Goal: Communication & Community: Participate in discussion

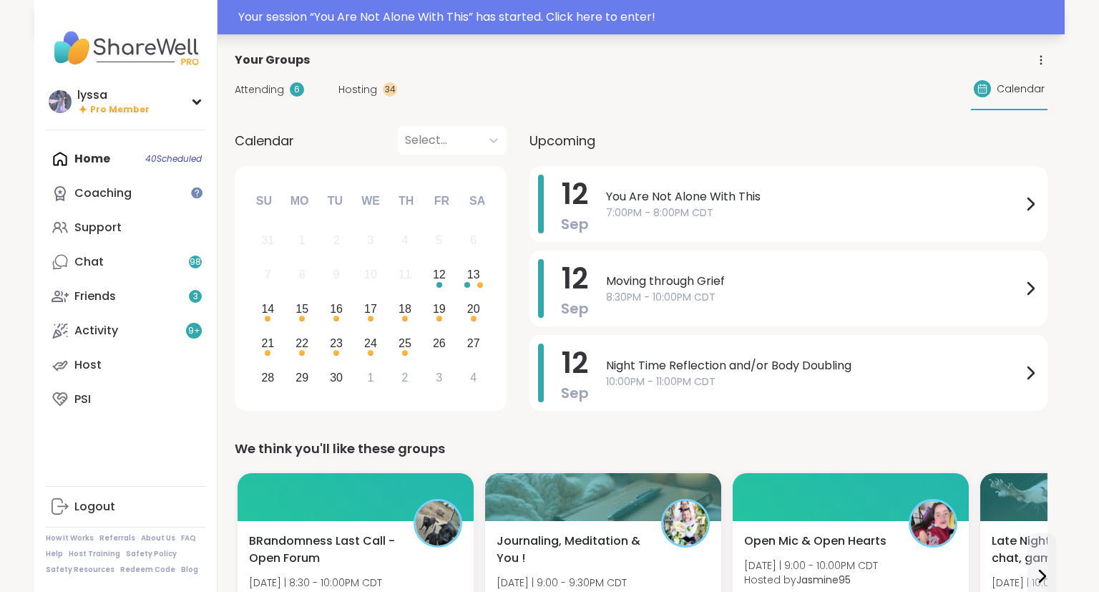
click at [799, 31] on div "Your session “ You Are Not Alone With This ” has started. Click here to enter!" at bounding box center [549, 17] width 1030 height 34
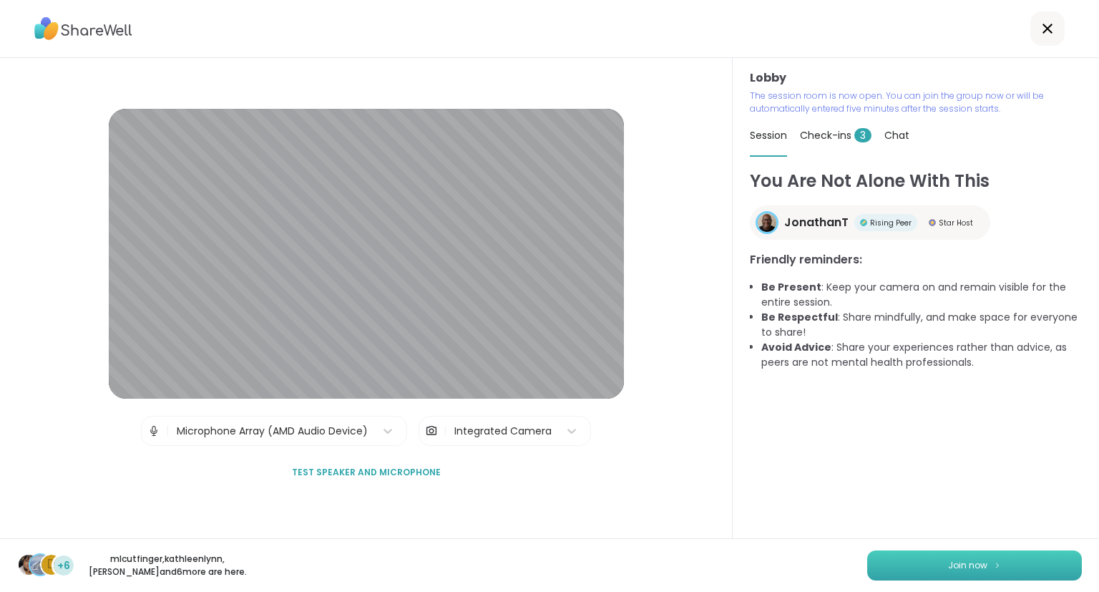
click at [979, 560] on span "Join now" at bounding box center [967, 565] width 39 height 13
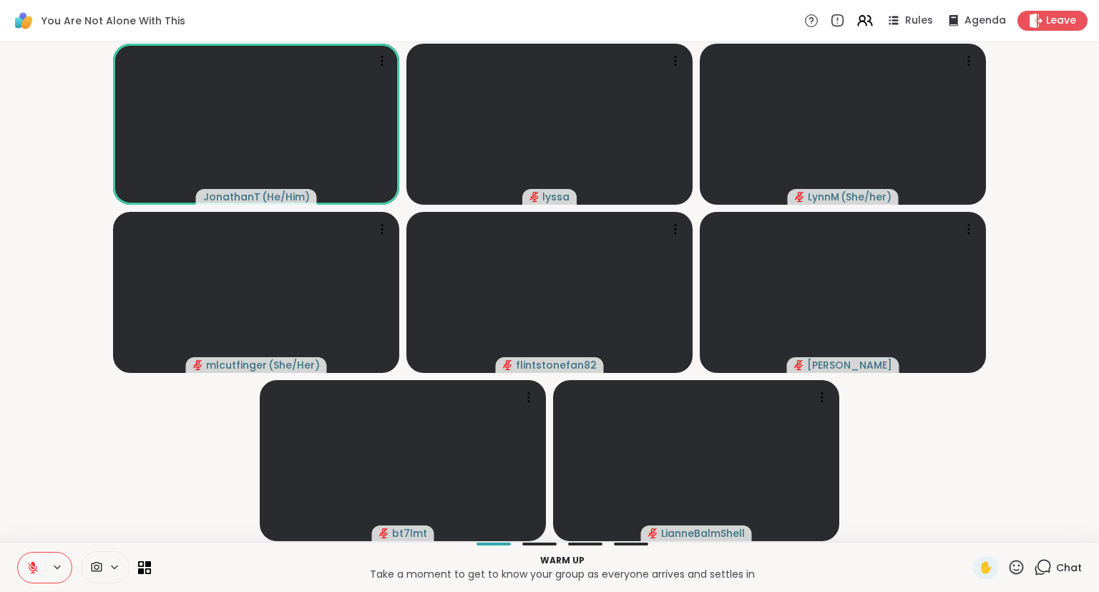
click at [34, 566] on icon at bounding box center [33, 564] width 4 height 6
click at [34, 566] on icon at bounding box center [32, 567] width 13 height 13
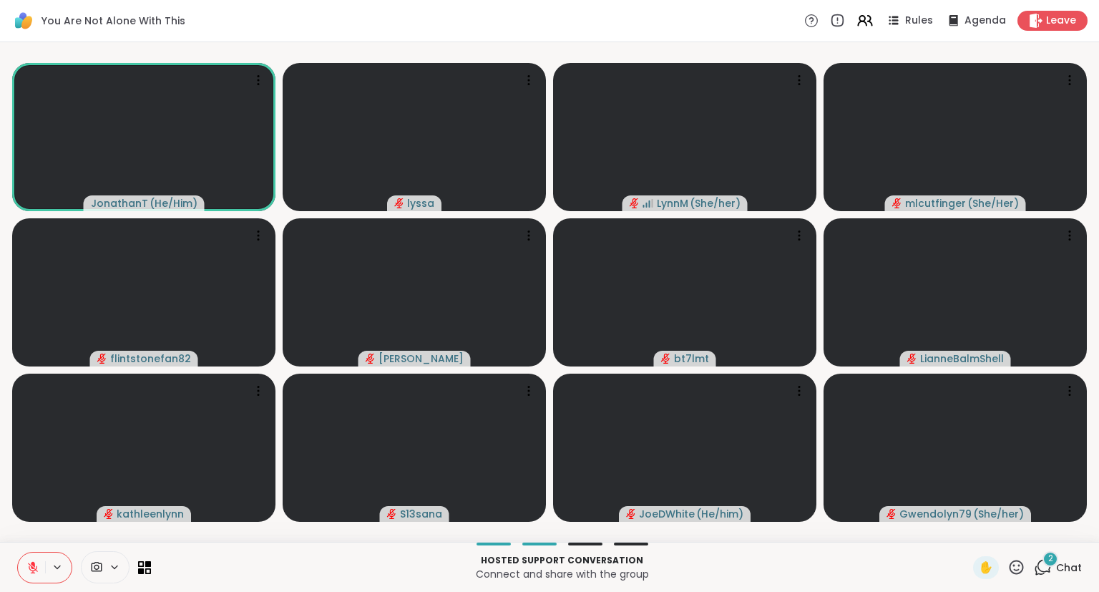
click at [1059, 562] on span "Chat" at bounding box center [1069, 567] width 26 height 14
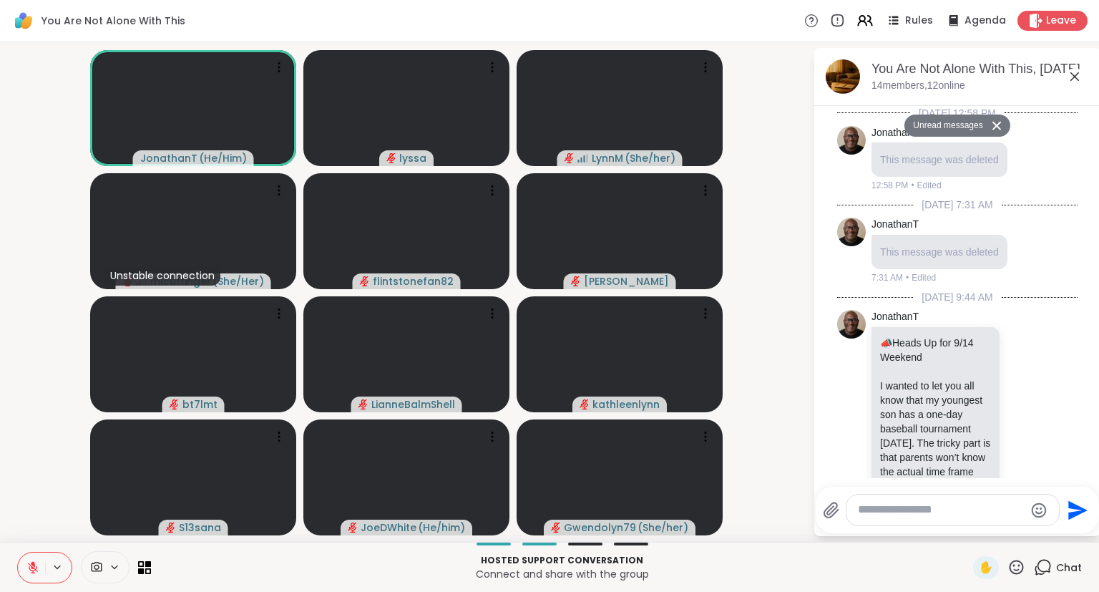
click at [981, 512] on textarea "Type your message" at bounding box center [941, 509] width 167 height 15
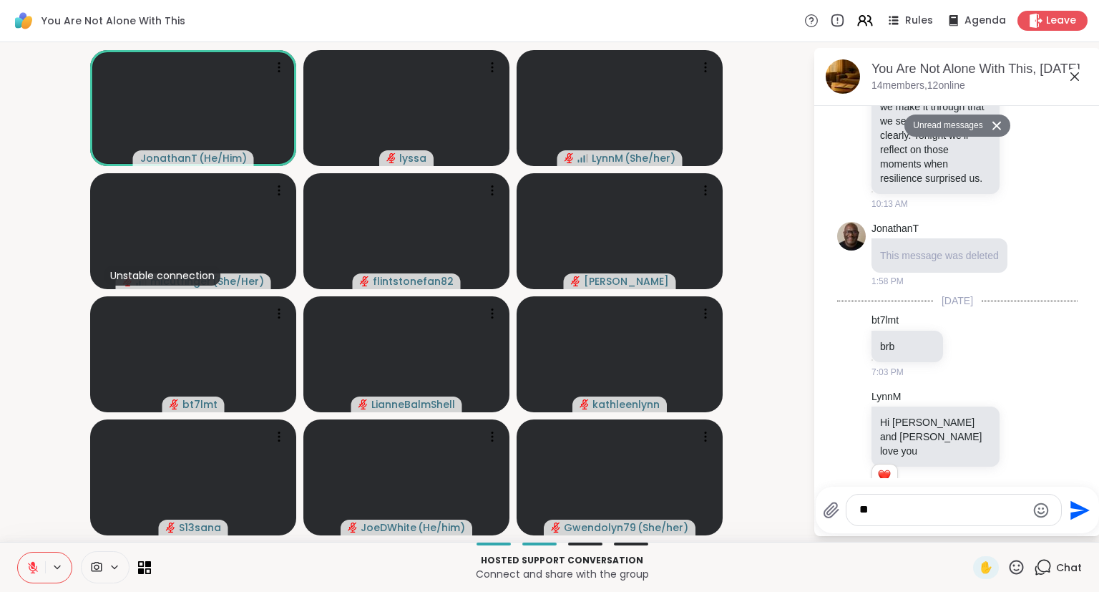
type textarea "***"
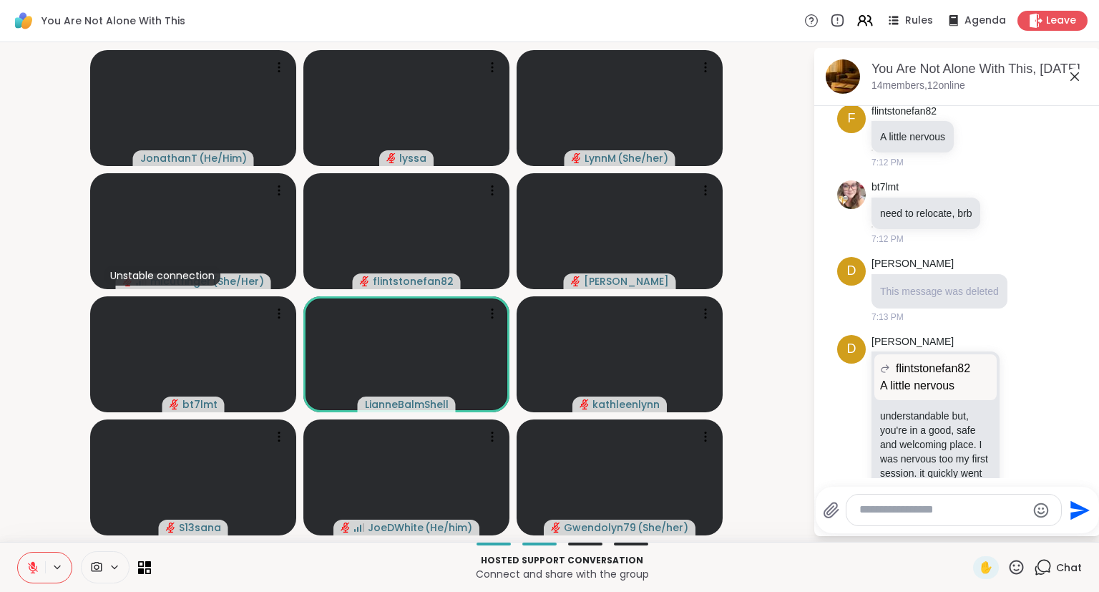
scroll to position [1709, 0]
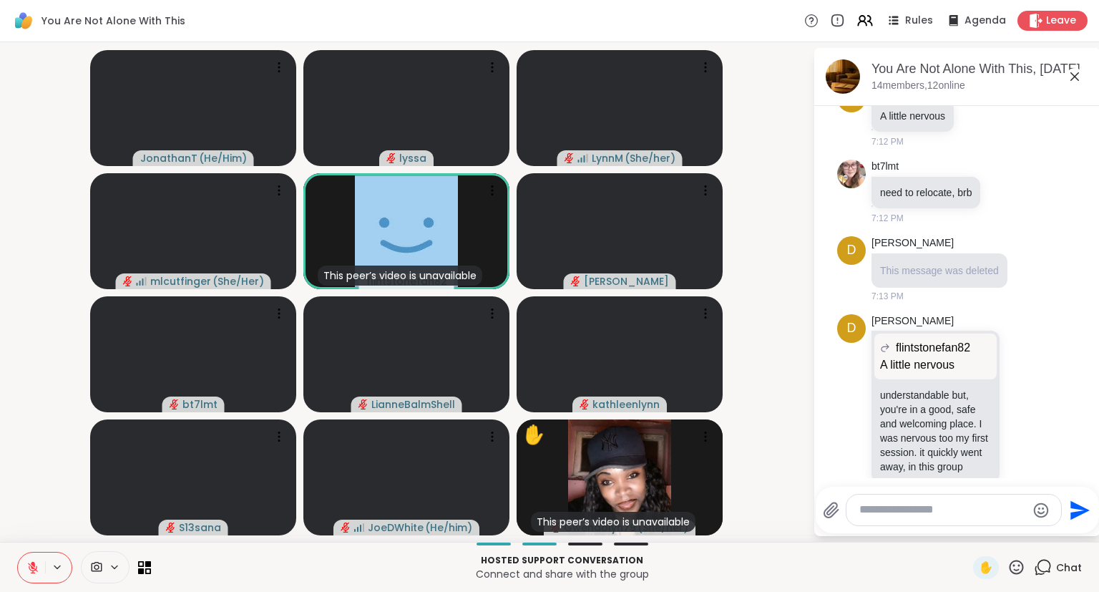
click at [1017, 572] on icon at bounding box center [1017, 567] width 18 height 18
click at [975, 531] on span "❤️" at bounding box center [974, 529] width 14 height 17
click at [1024, 573] on icon at bounding box center [1017, 567] width 18 height 18
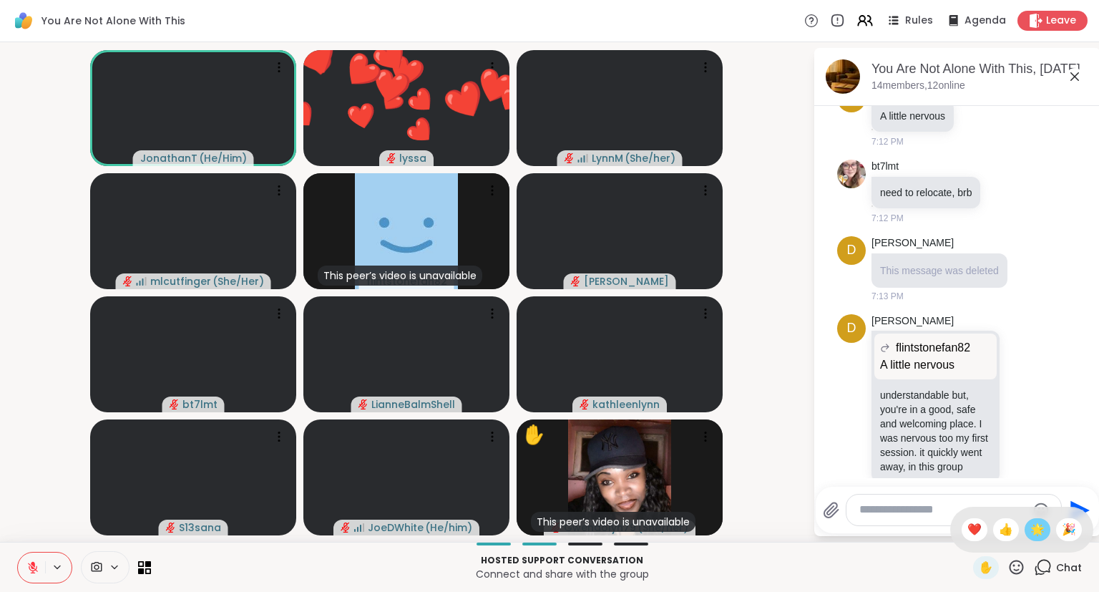
click at [1040, 532] on span "🌟" at bounding box center [1037, 529] width 14 height 17
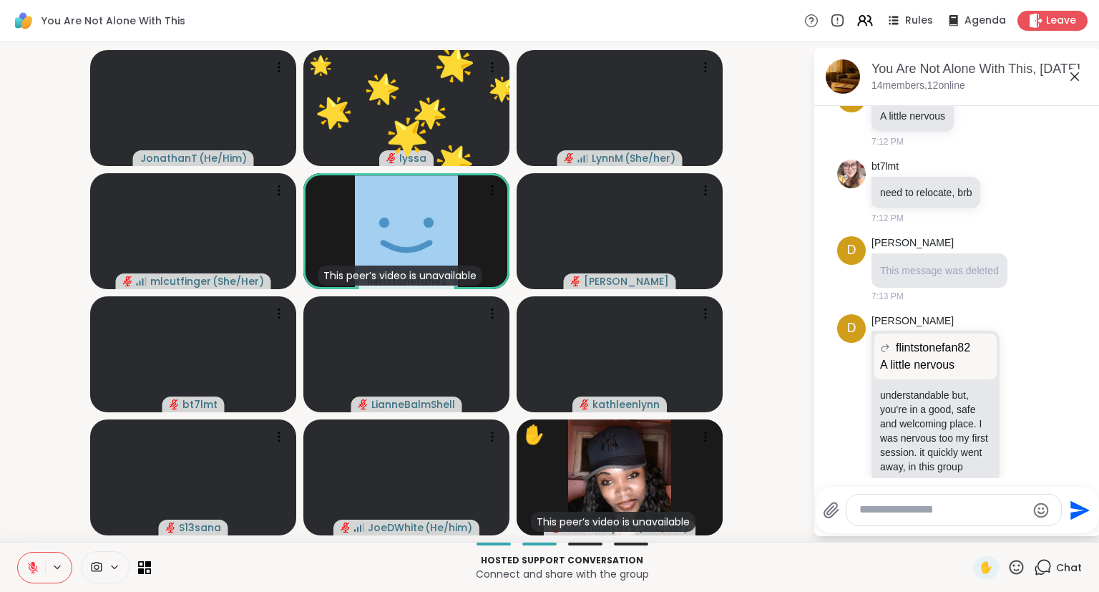
click at [960, 517] on textarea "Type your message" at bounding box center [942, 509] width 167 height 15
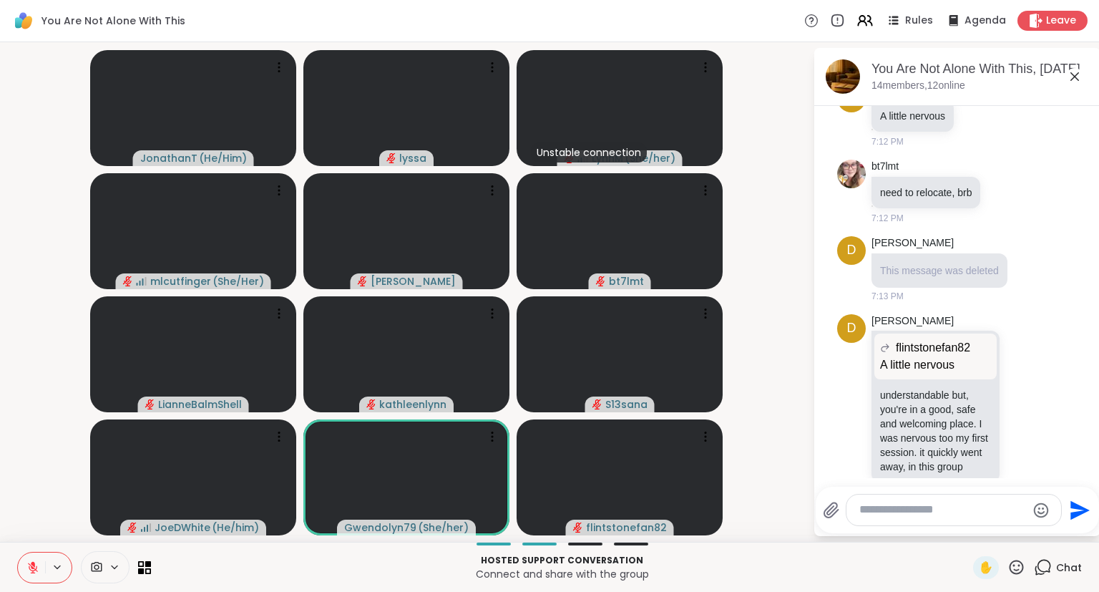
click at [1011, 575] on icon at bounding box center [1017, 567] width 18 height 18
click at [970, 531] on span "❤️" at bounding box center [974, 529] width 14 height 17
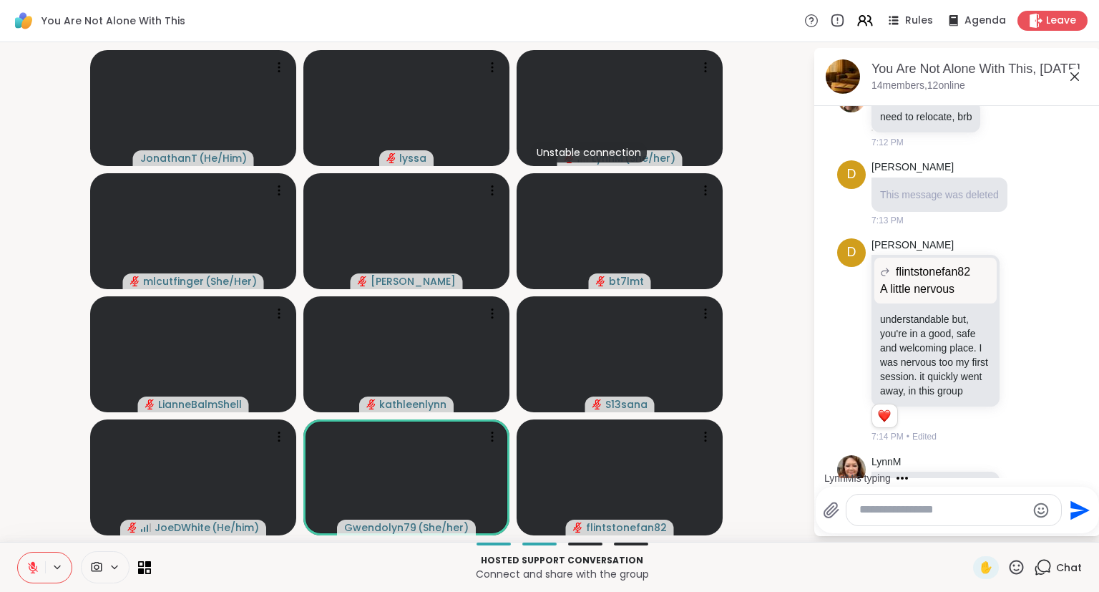
scroll to position [1860, 0]
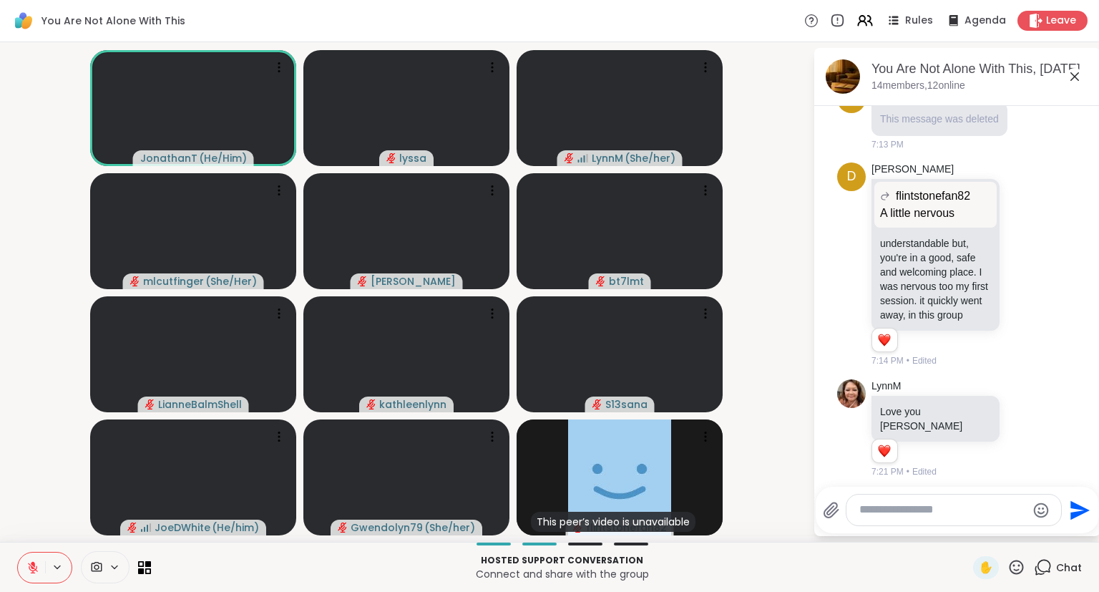
click at [1015, 577] on div "✋" at bounding box center [999, 567] width 52 height 23
click at [1018, 570] on icon at bounding box center [1017, 567] width 14 height 14
click at [972, 536] on span "❤️" at bounding box center [974, 529] width 14 height 17
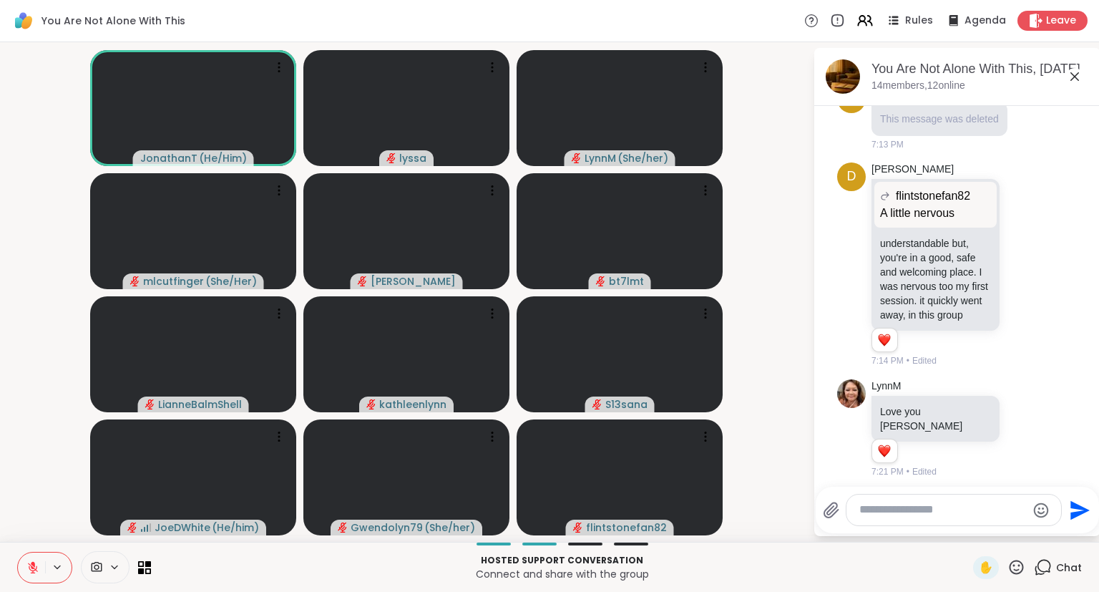
click at [1012, 565] on icon at bounding box center [1017, 567] width 14 height 14
click at [975, 535] on span "❤️" at bounding box center [974, 529] width 14 height 17
click at [1006, 564] on div "✋" at bounding box center [999, 567] width 52 height 23
click at [1018, 570] on icon at bounding box center [1017, 567] width 14 height 14
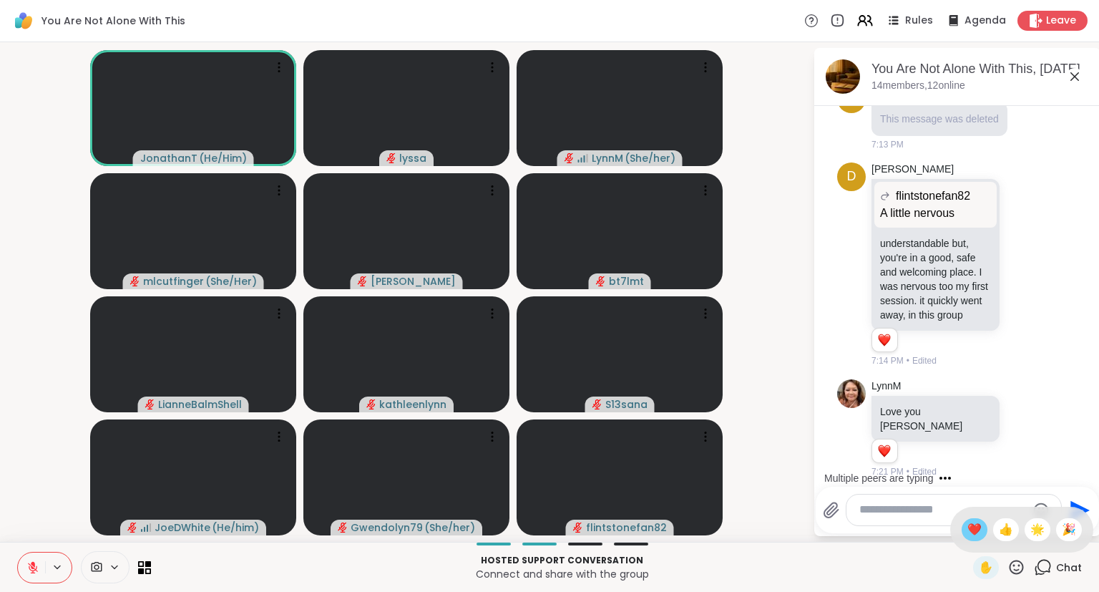
click at [970, 538] on span "❤️" at bounding box center [974, 529] width 14 height 17
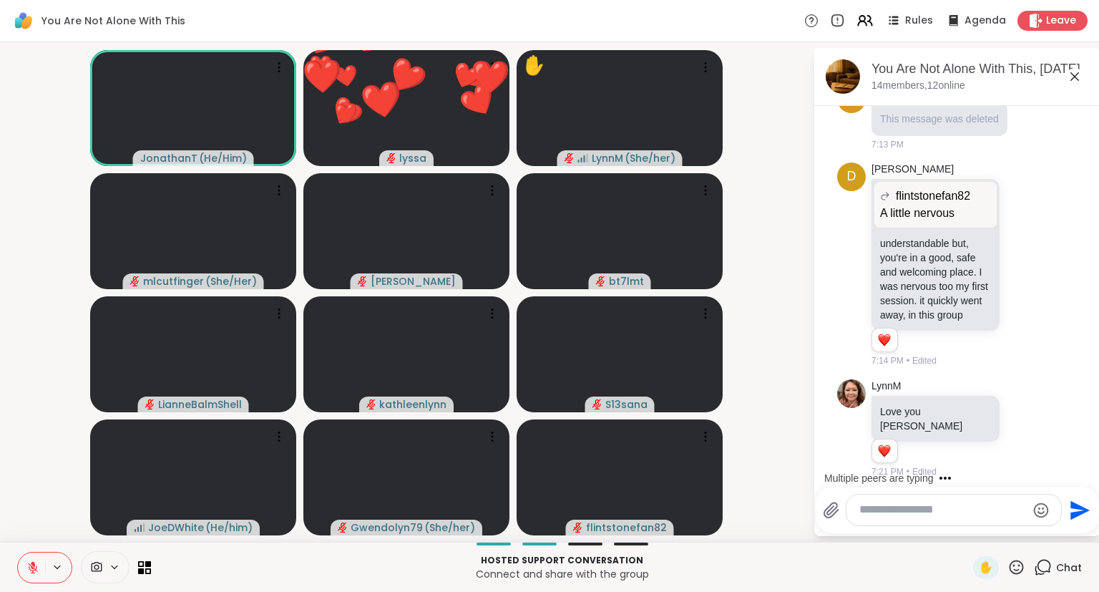
scroll to position [3, 0]
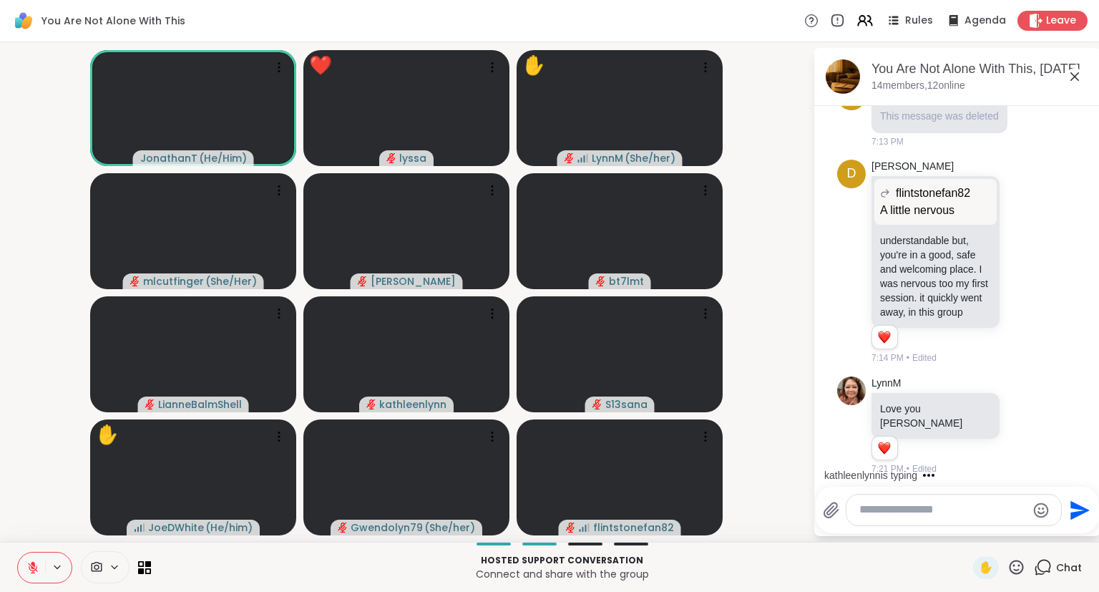
click at [1015, 579] on div "✋" at bounding box center [999, 567] width 52 height 23
click at [1009, 575] on icon at bounding box center [1017, 567] width 18 height 18
click at [1032, 531] on span "🌟" at bounding box center [1037, 529] width 14 height 17
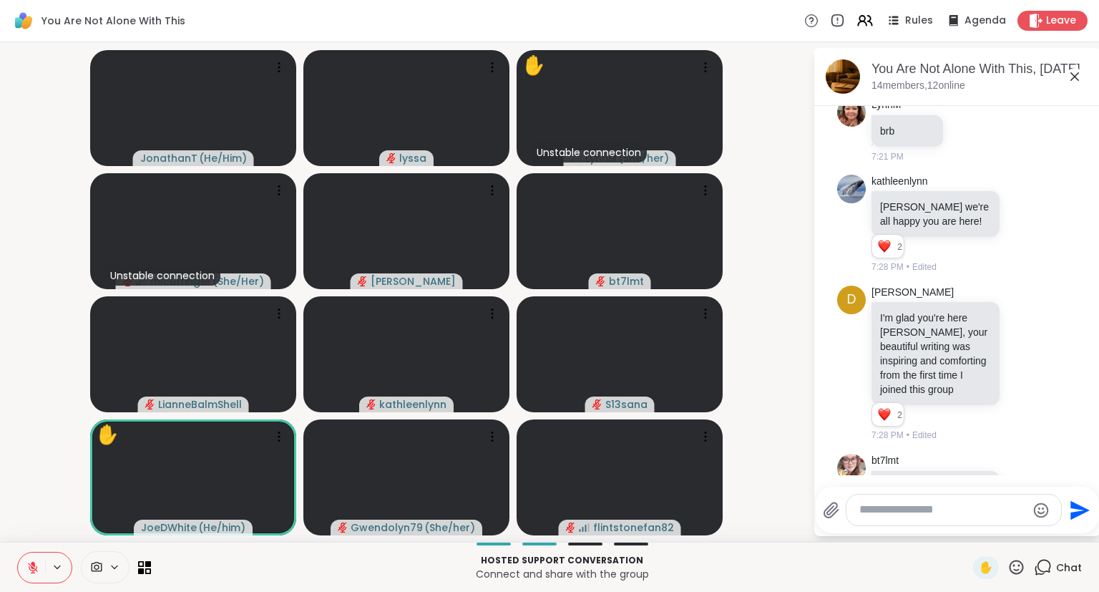
scroll to position [2271, 0]
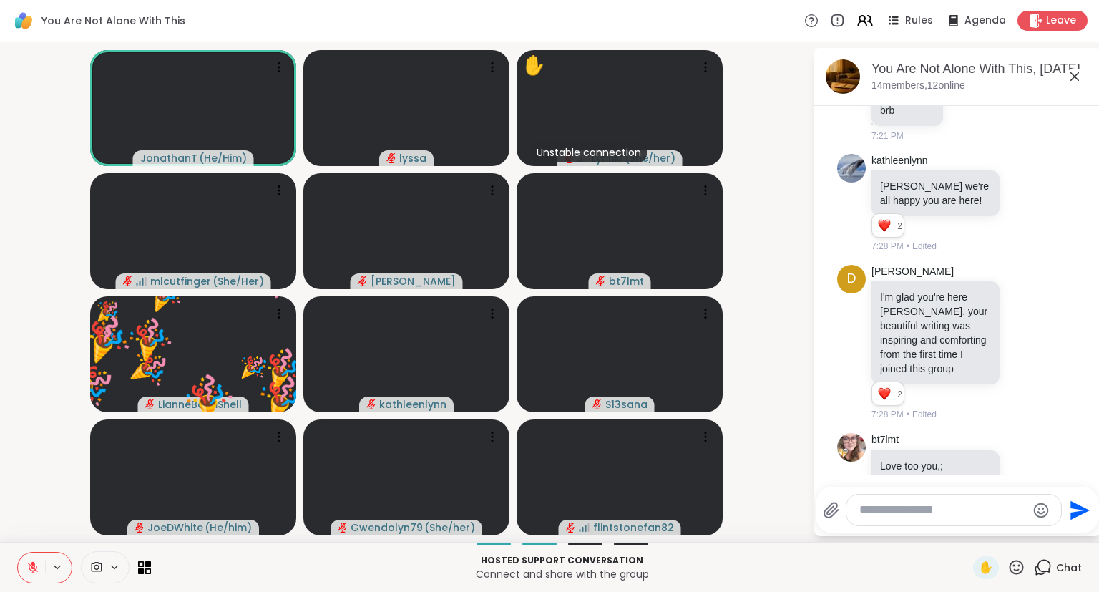
click at [1015, 572] on icon at bounding box center [1017, 567] width 14 height 14
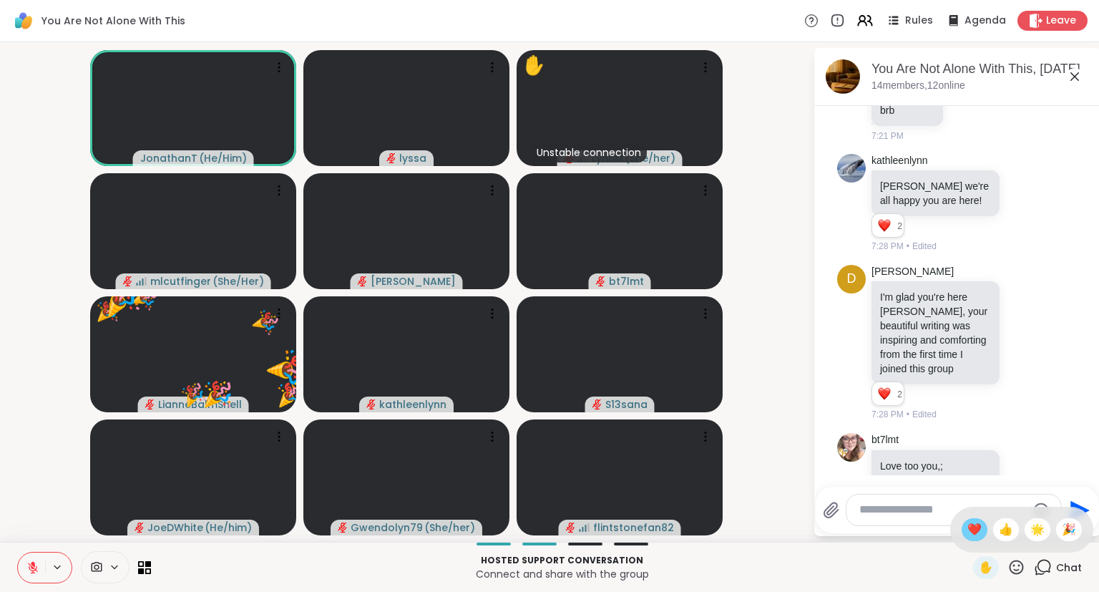
click at [972, 532] on span "❤️" at bounding box center [974, 529] width 14 height 17
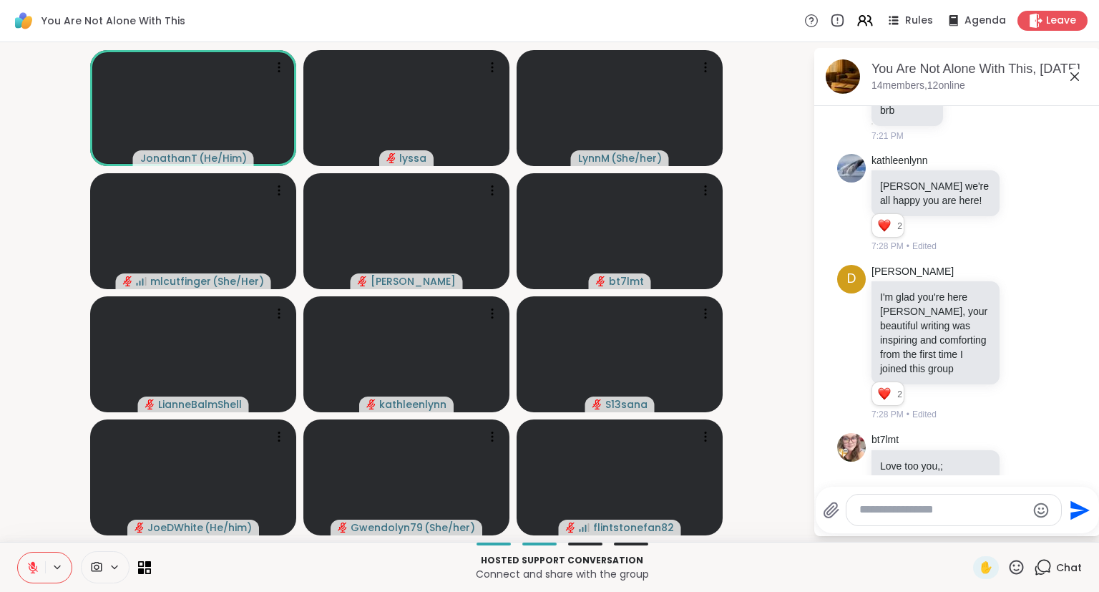
scroll to position [2361, 0]
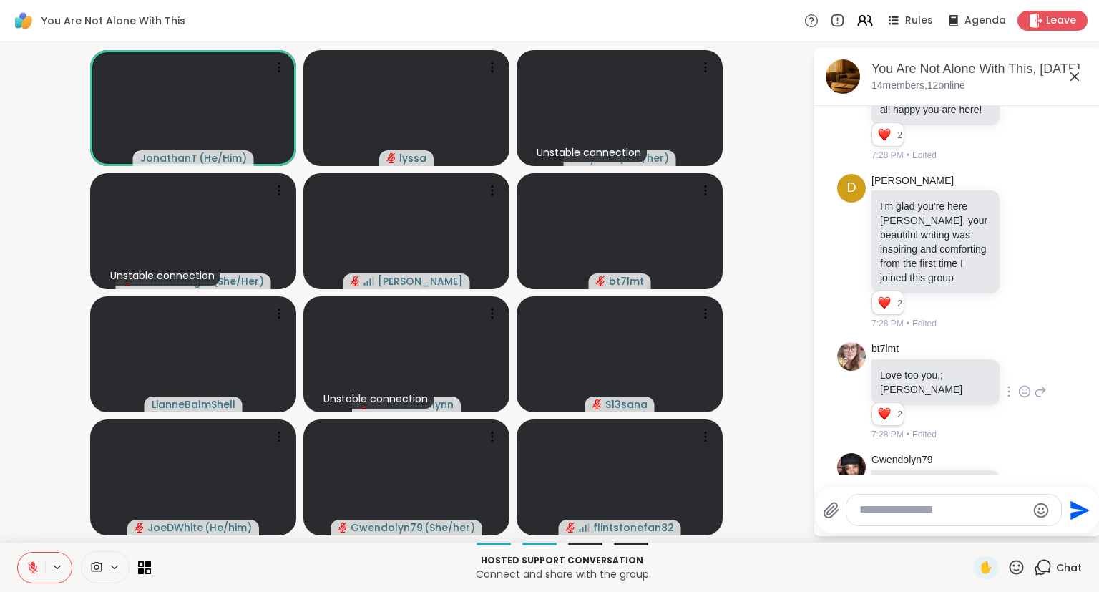
click at [1023, 384] on icon at bounding box center [1024, 391] width 13 height 14
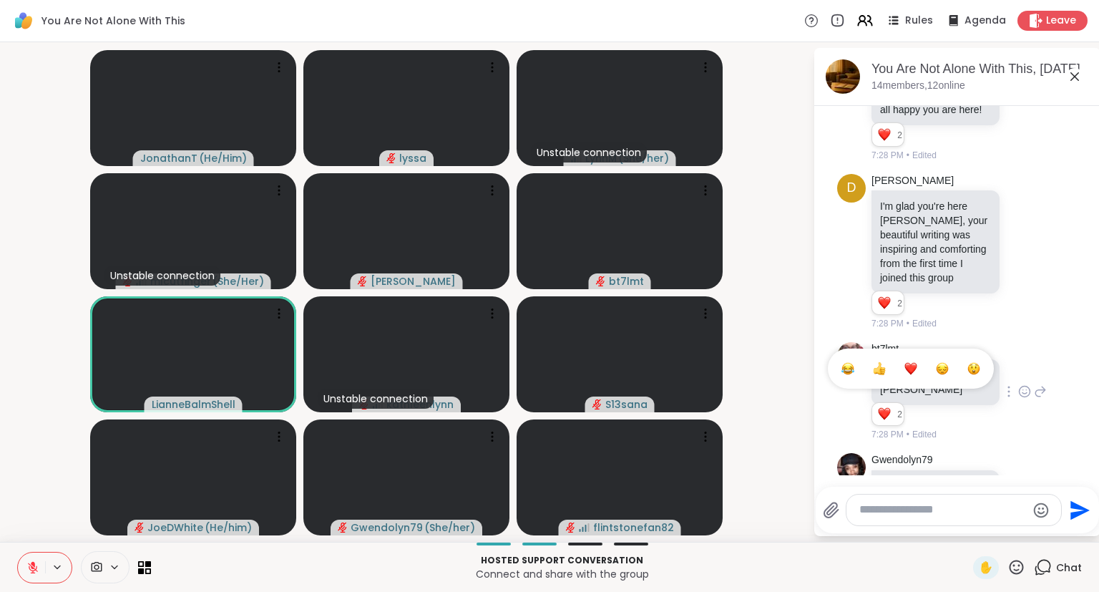
click at [920, 354] on button "Select Reaction: Heart" at bounding box center [911, 368] width 29 height 29
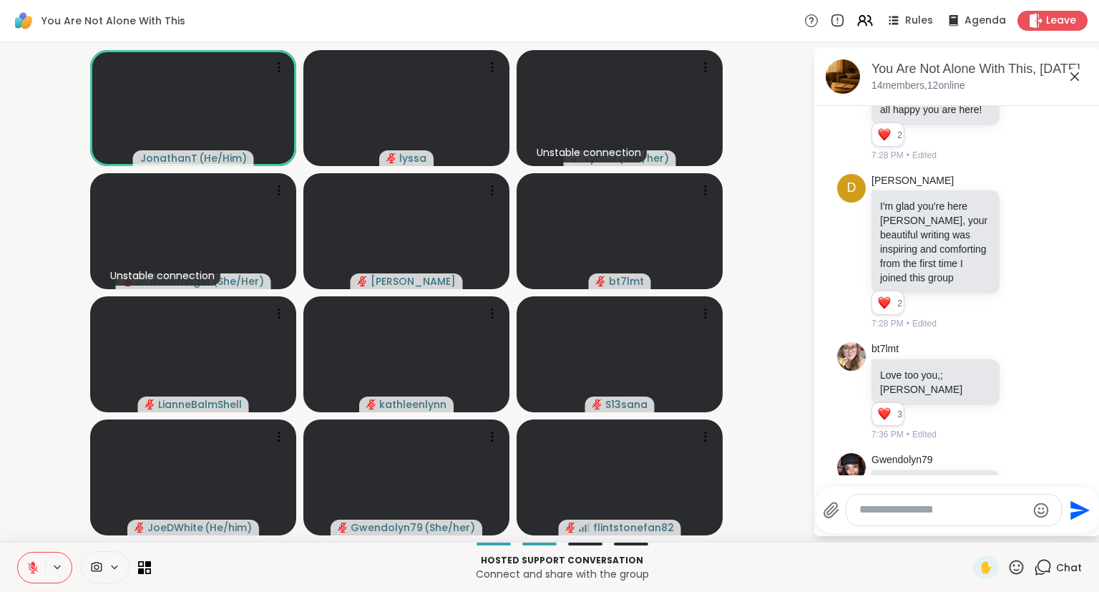
click at [1027, 484] on icon at bounding box center [1024, 491] width 13 height 14
click at [915, 462] on div "Select Reaction: Heart" at bounding box center [910, 468] width 13 height 13
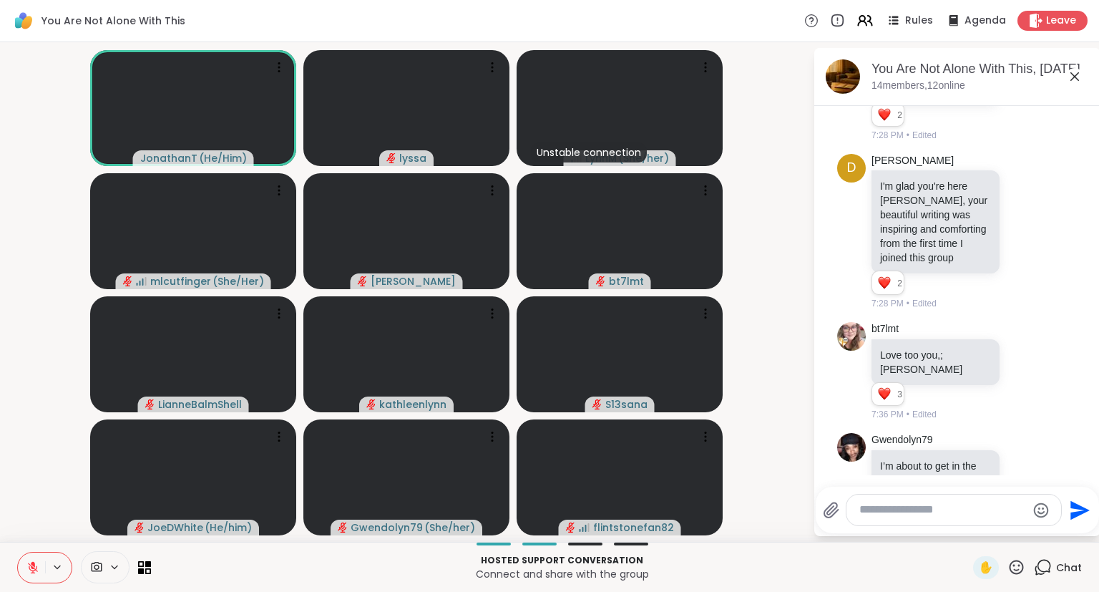
click at [1033, 474] on div at bounding box center [1025, 482] width 44 height 17
click at [1040, 474] on icon at bounding box center [1040, 482] width 13 height 17
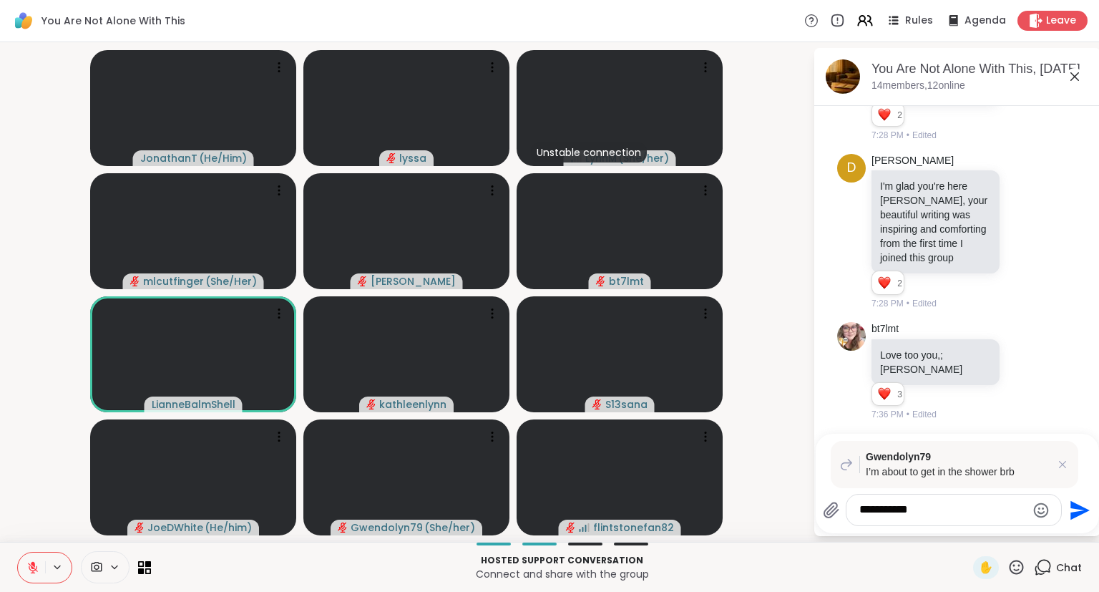
type textarea "**********"
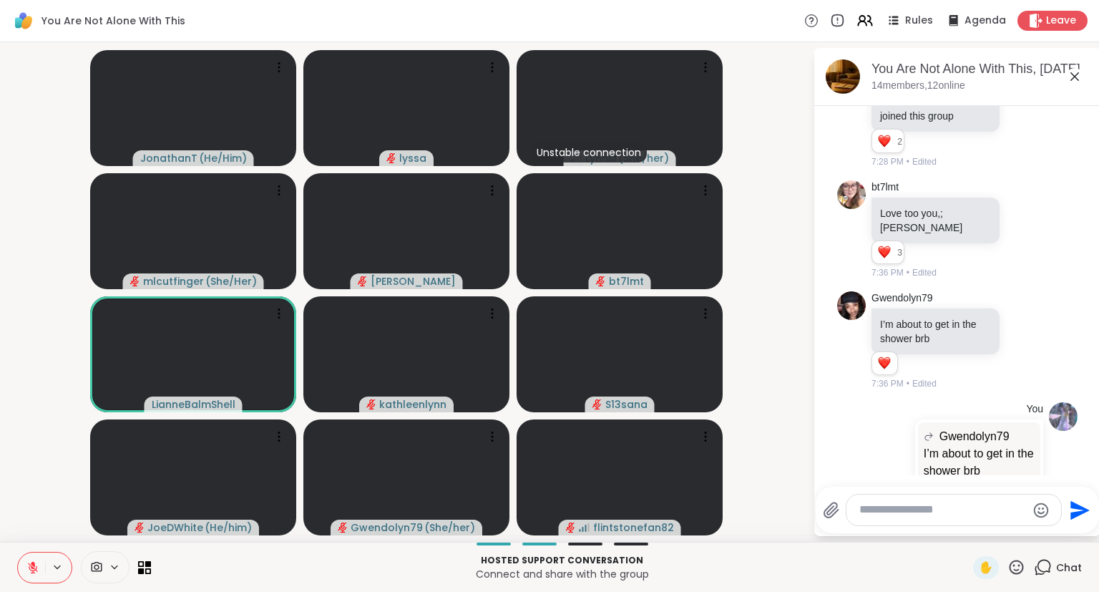
click at [1028, 223] on icon at bounding box center [1024, 230] width 13 height 14
click at [1040, 221] on icon at bounding box center [1040, 229] width 13 height 17
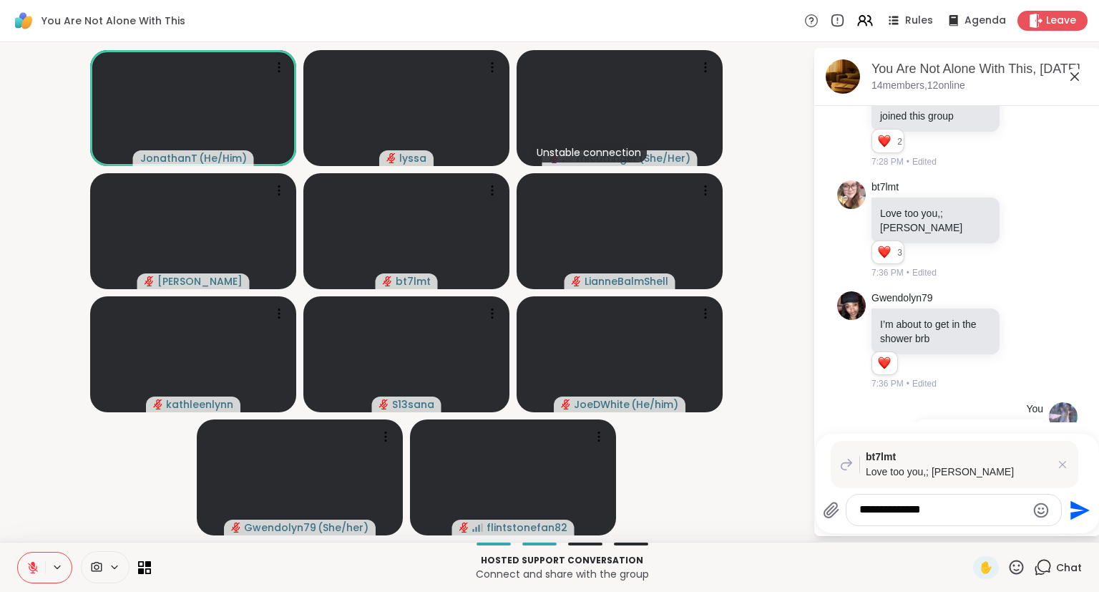
type textarea "**********"
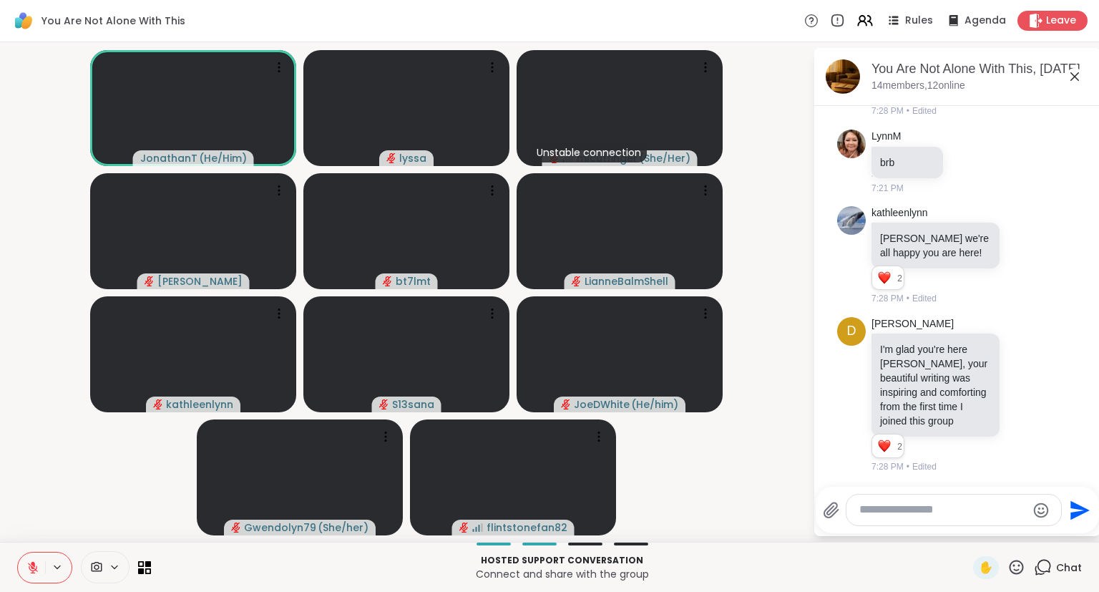
scroll to position [2219, 0]
click at [1028, 386] on icon at bounding box center [1024, 393] width 13 height 14
click at [912, 364] on div "Select Reaction: Heart" at bounding box center [910, 370] width 13 height 13
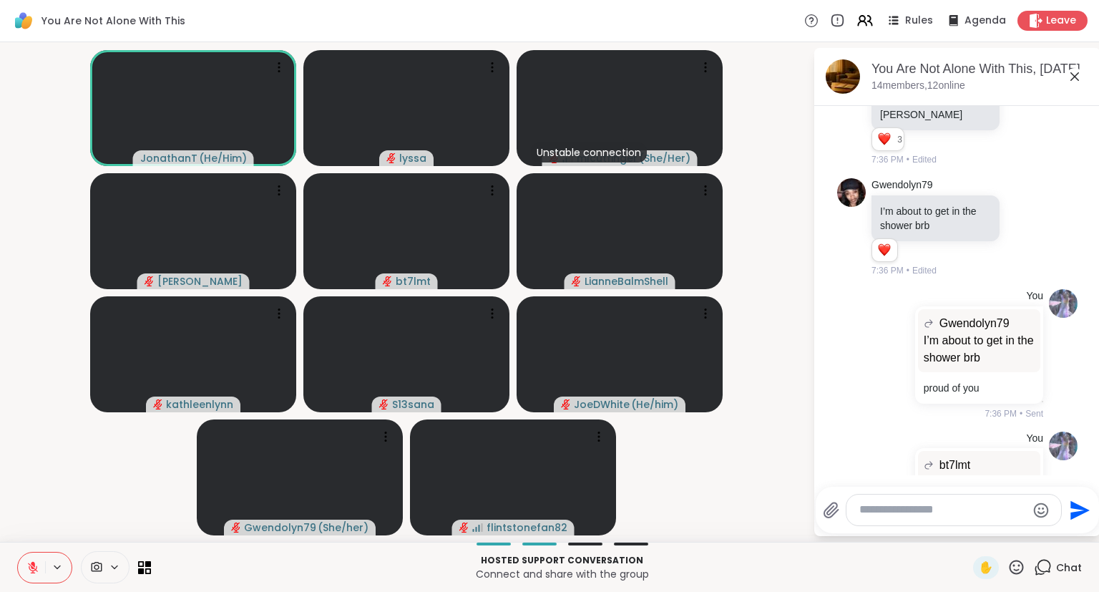
scroll to position [2665, 0]
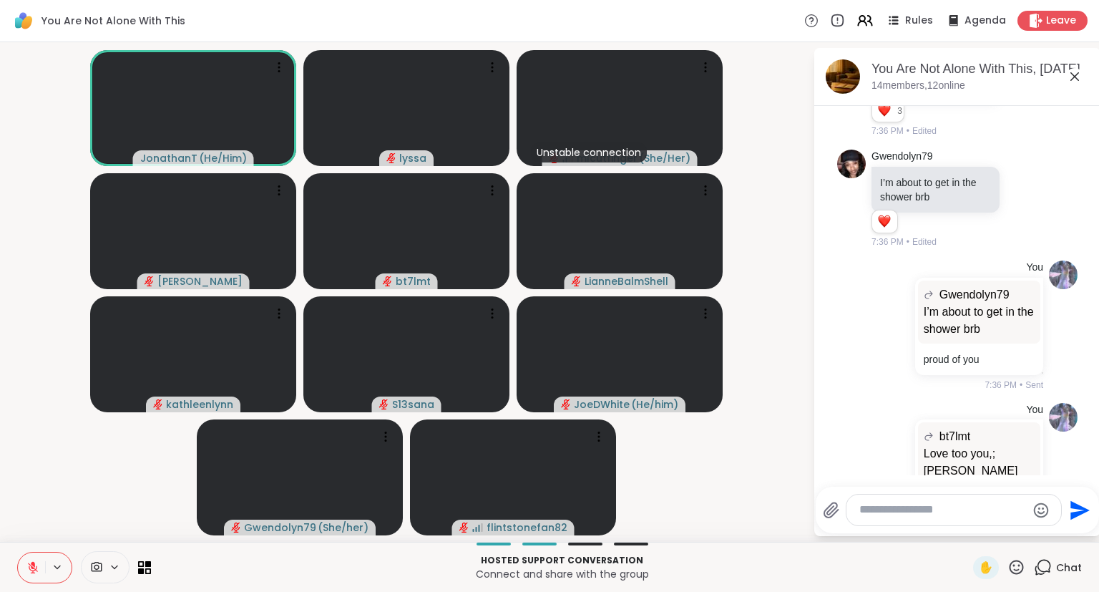
click at [1074, 72] on icon at bounding box center [1074, 76] width 17 height 17
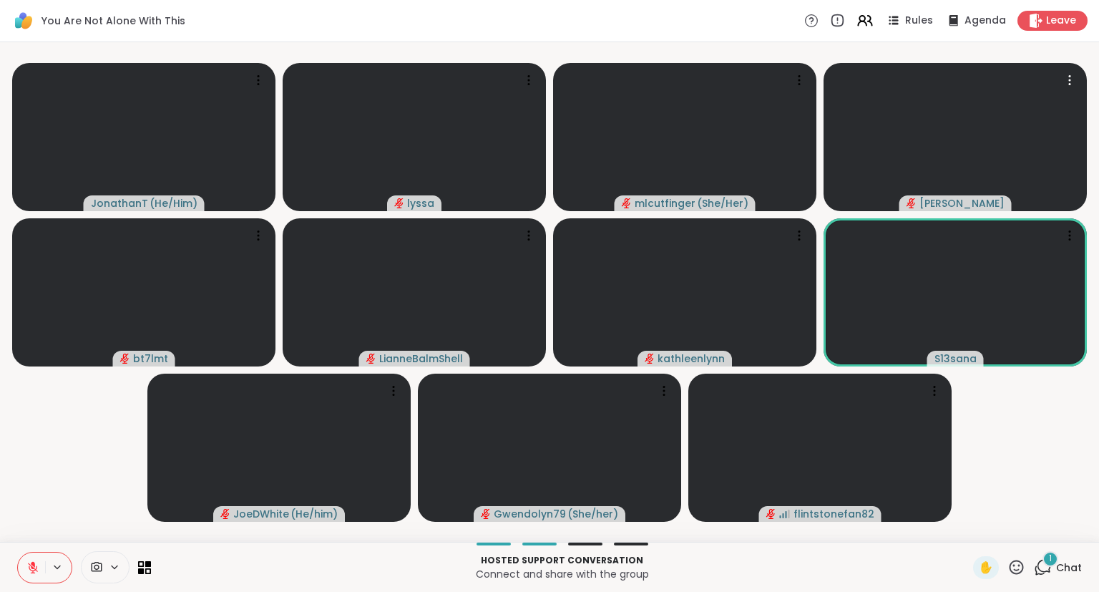
click at [1024, 570] on icon at bounding box center [1017, 567] width 14 height 14
click at [977, 524] on span "❤️" at bounding box center [974, 529] width 14 height 17
click at [1052, 564] on span "1" at bounding box center [1050, 558] width 3 height 12
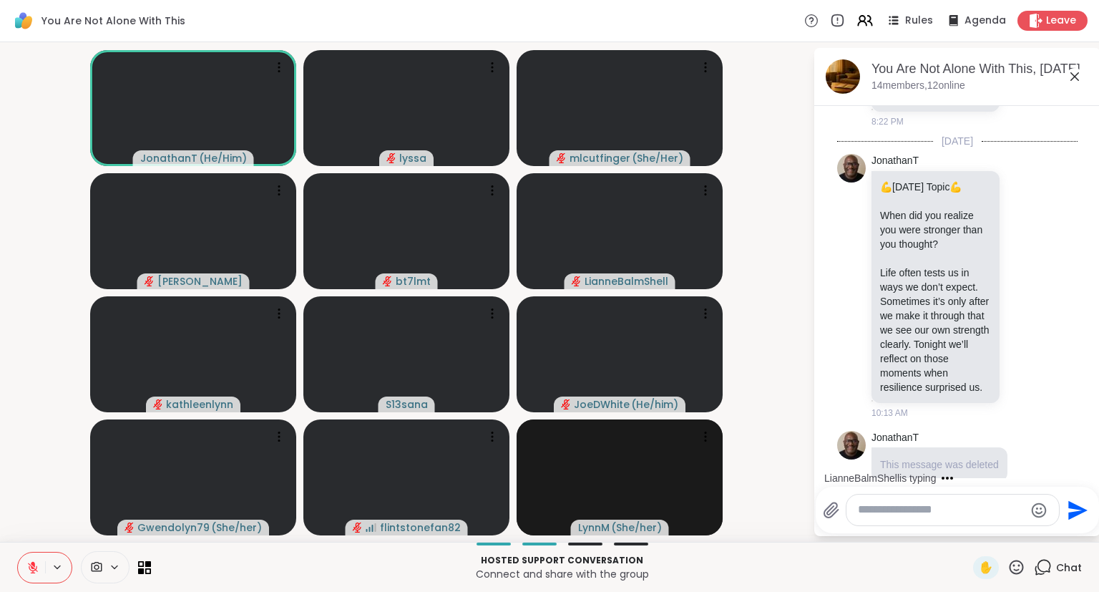
scroll to position [868, 0]
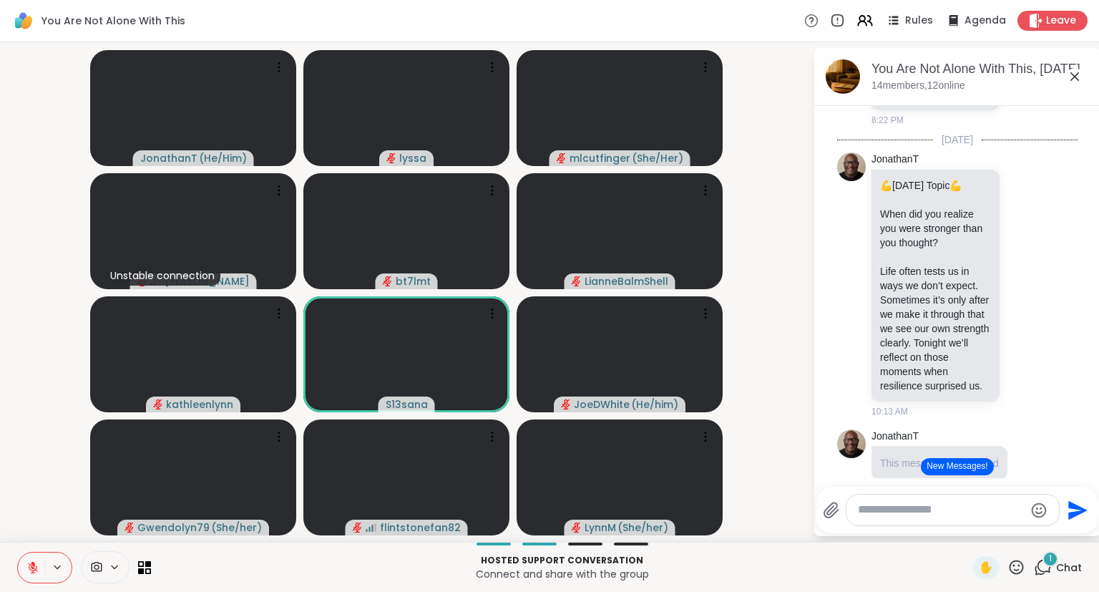
click at [16, 492] on video-player-container "JonathanT ( He/Him ) [PERSON_NAME] ( She/Her ) Unstable connection [PERSON_NAME…" at bounding box center [407, 292] width 796 height 488
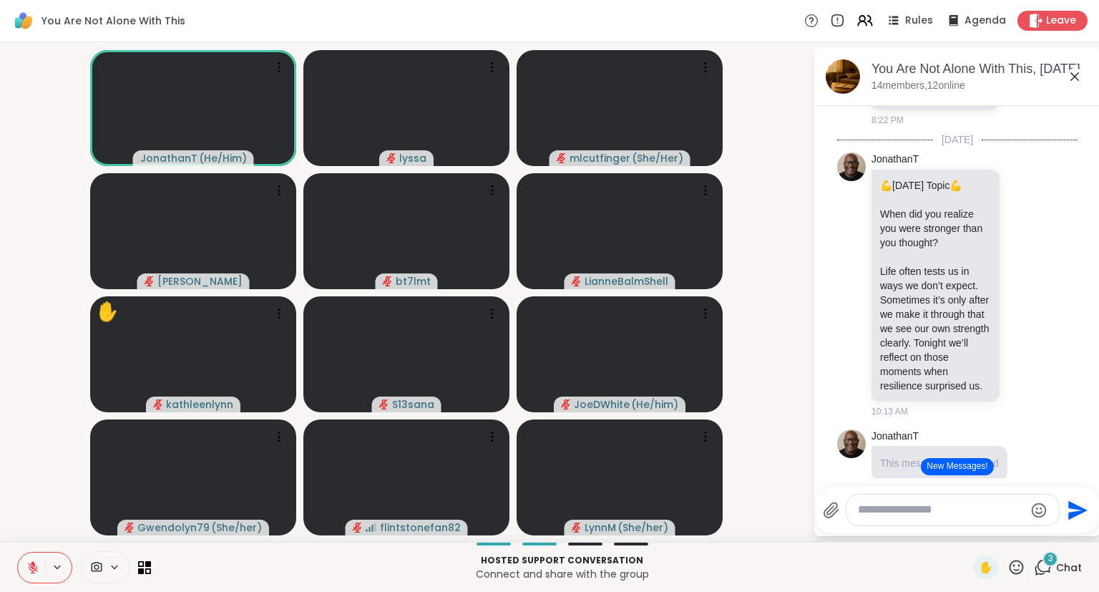
click at [1013, 571] on icon at bounding box center [1017, 567] width 18 height 18
click at [967, 528] on span "❤️" at bounding box center [974, 529] width 14 height 17
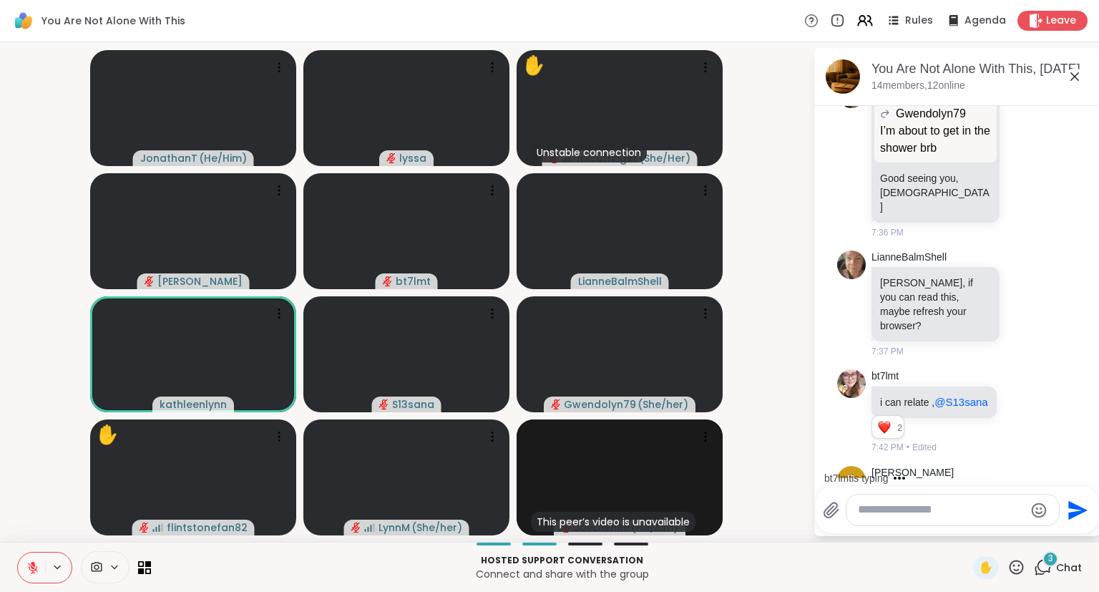
scroll to position [3133, 0]
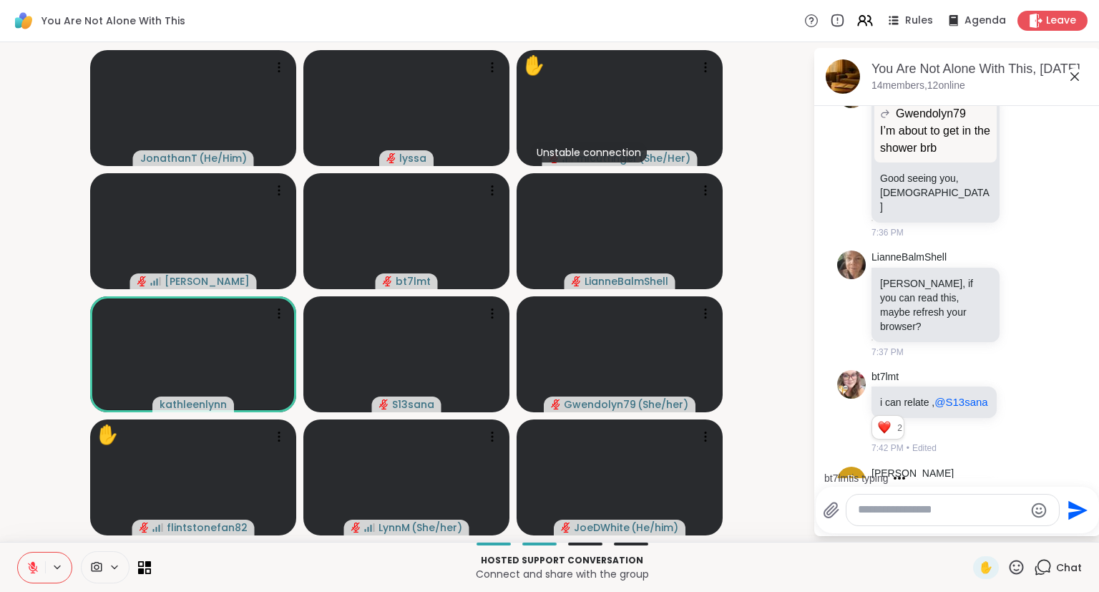
click at [1020, 515] on icon at bounding box center [1024, 522] width 13 height 14
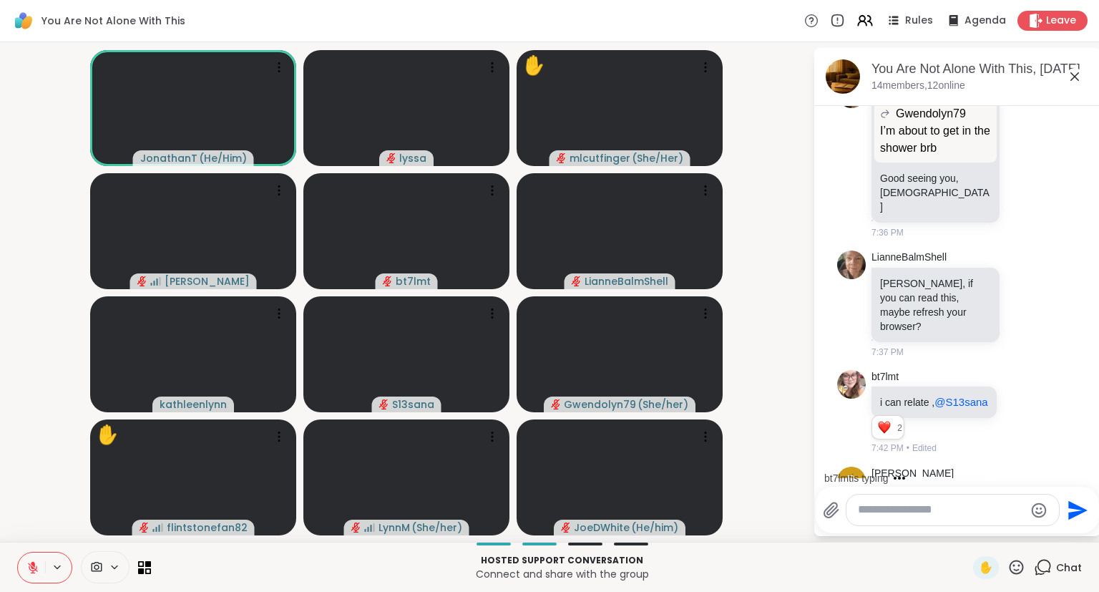
click at [1020, 564] on icon at bounding box center [1017, 567] width 18 height 18
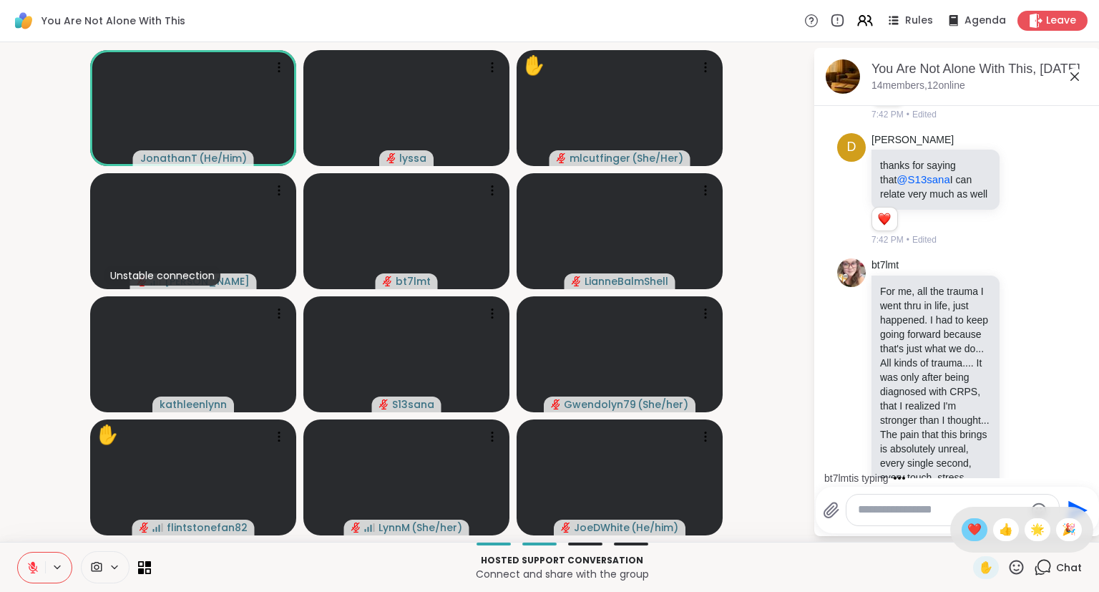
click at [972, 533] on span "❤️" at bounding box center [974, 529] width 14 height 17
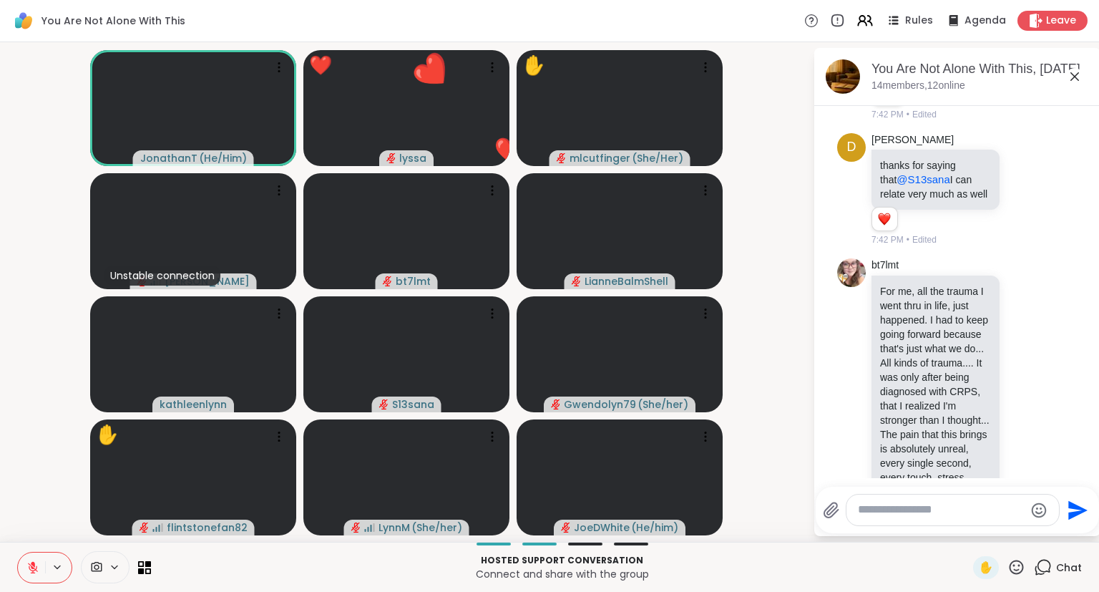
click at [1072, 79] on icon at bounding box center [1074, 76] width 9 height 9
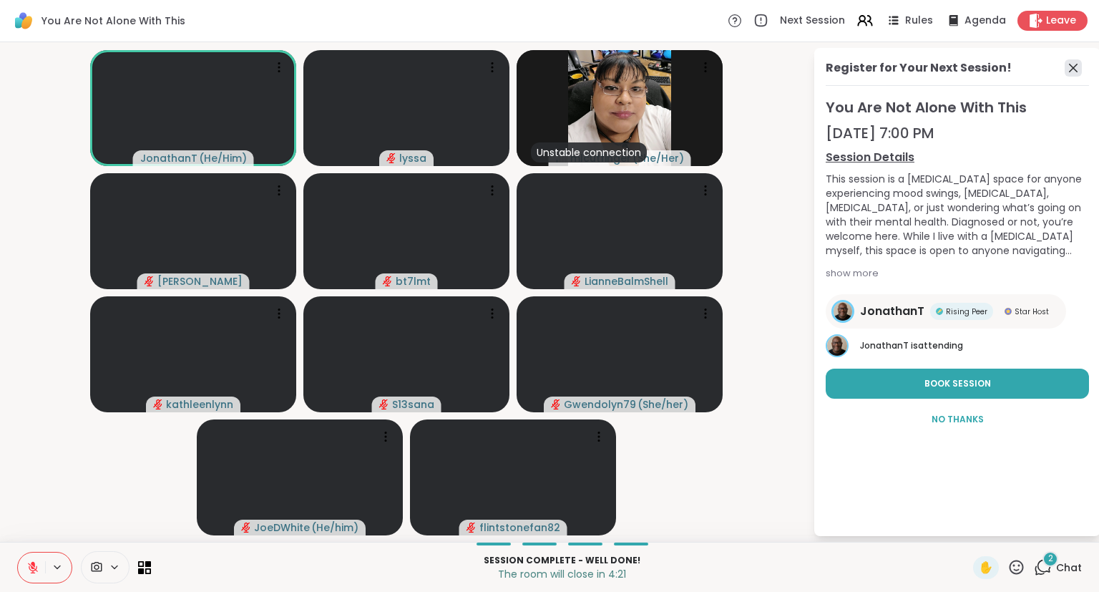
click at [1080, 67] on icon at bounding box center [1073, 67] width 17 height 17
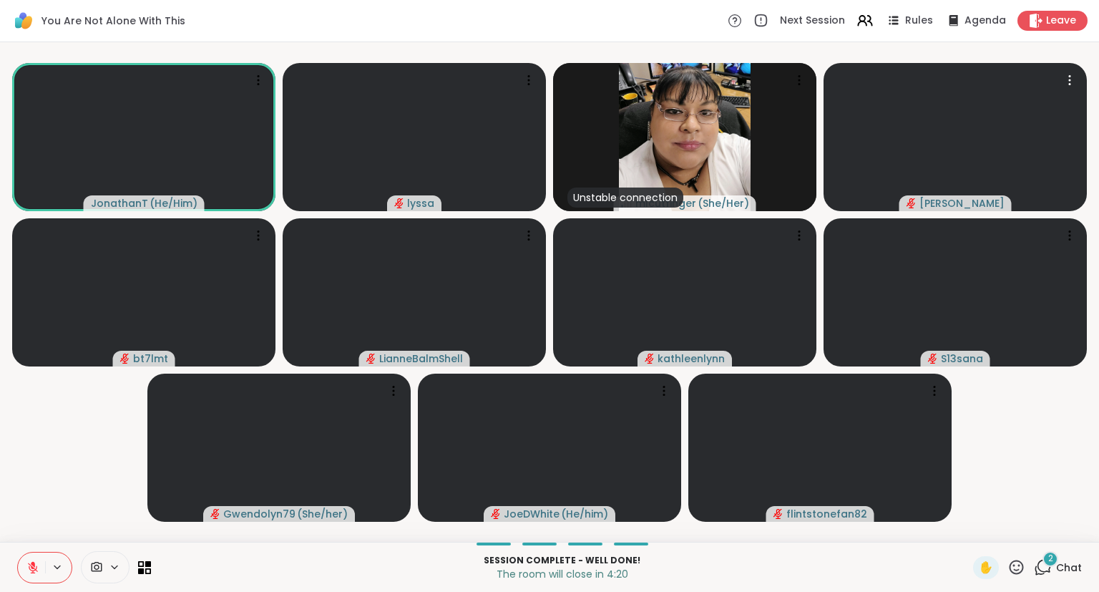
click at [1055, 566] on div "2 Chat" at bounding box center [1058, 567] width 48 height 23
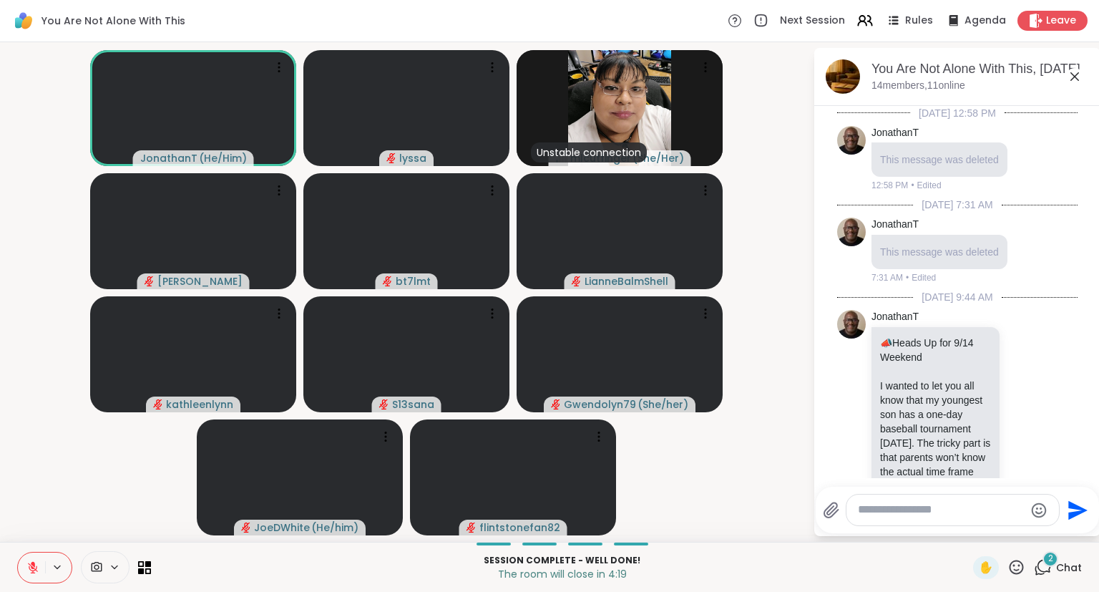
click at [982, 511] on textarea "Type your message" at bounding box center [941, 509] width 167 height 15
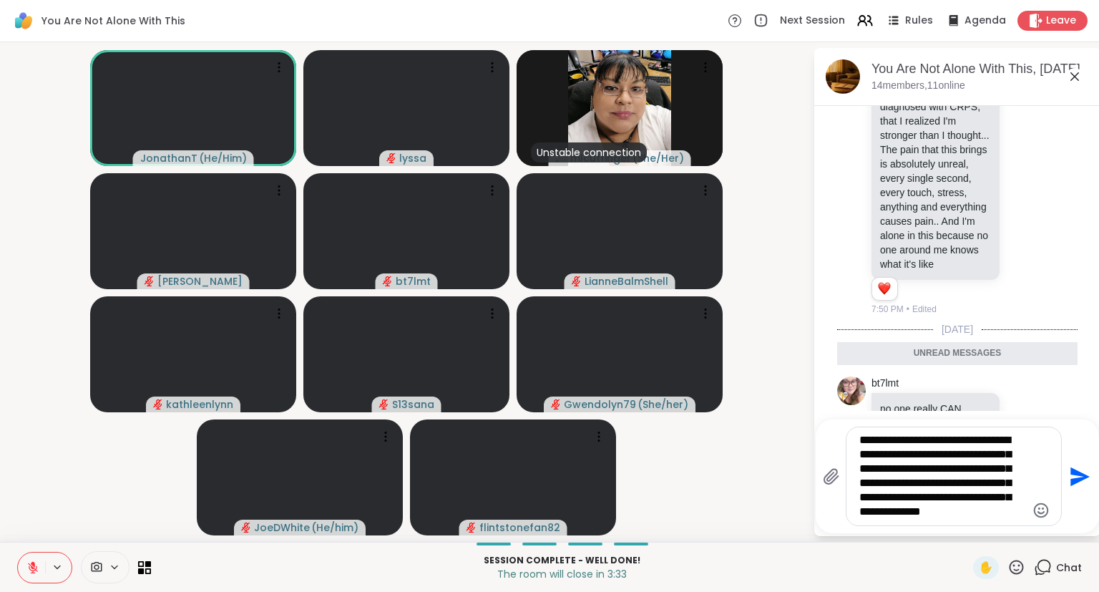
type textarea "**********"
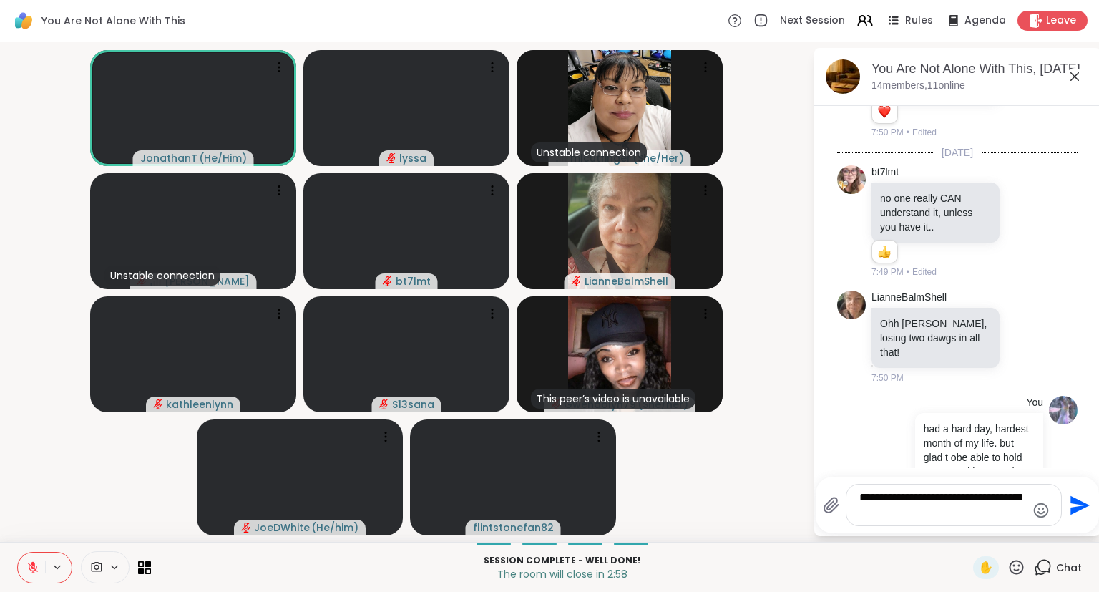
scroll to position [3923, 0]
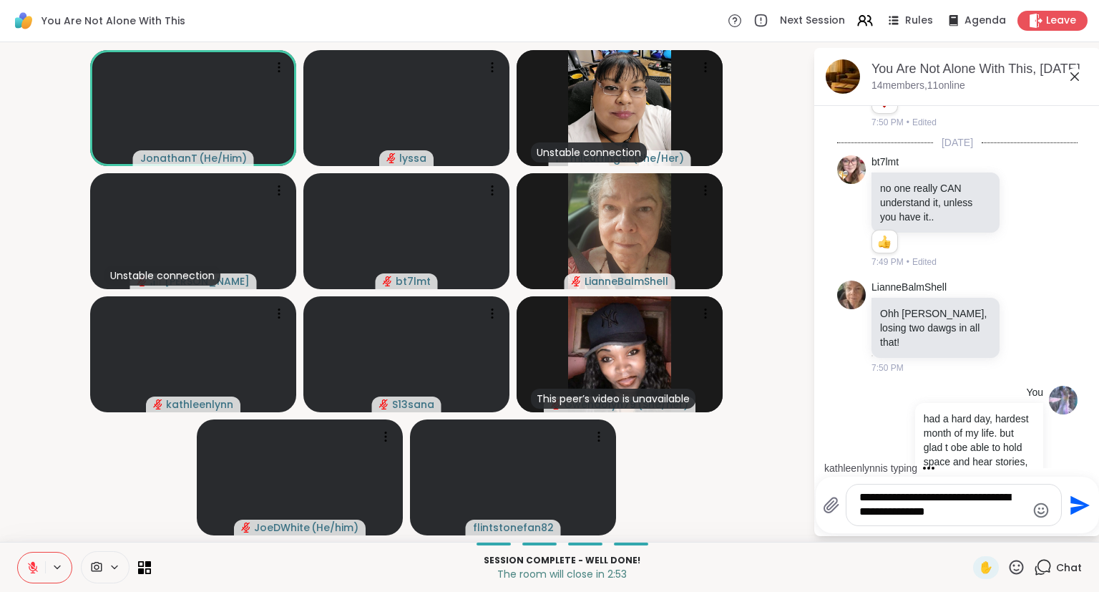
type textarea "**********"
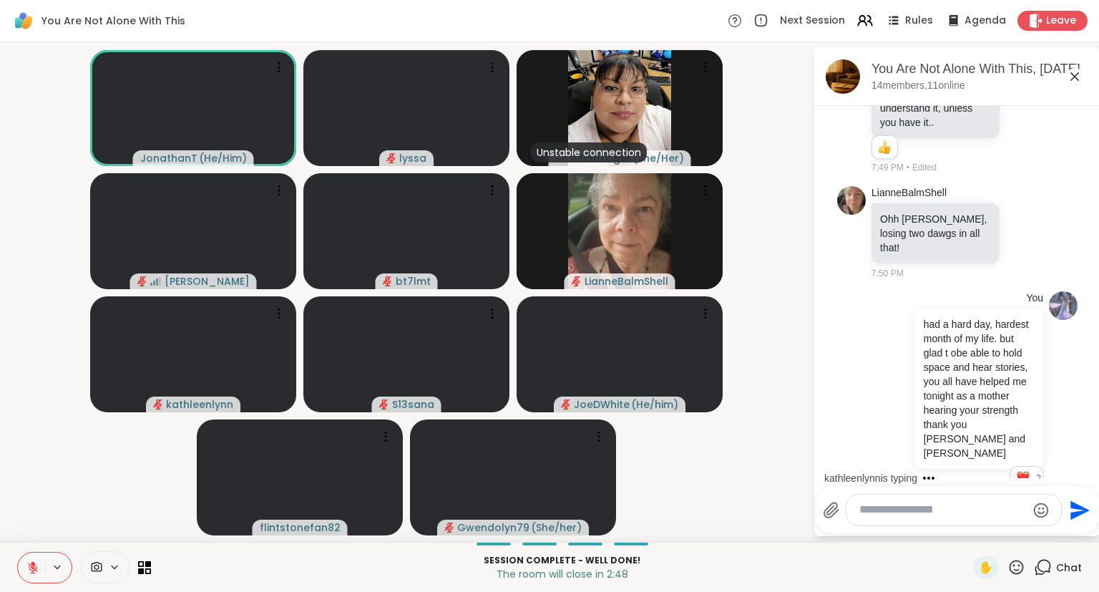
click at [1075, 73] on icon at bounding box center [1074, 76] width 17 height 17
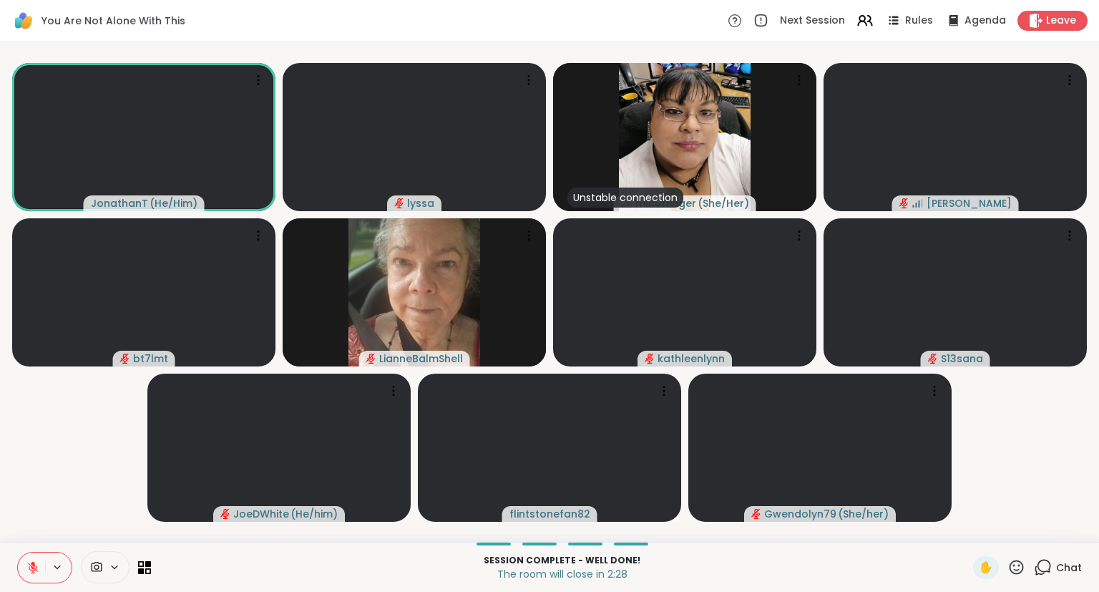
click at [1058, 567] on span "Chat" at bounding box center [1069, 567] width 26 height 14
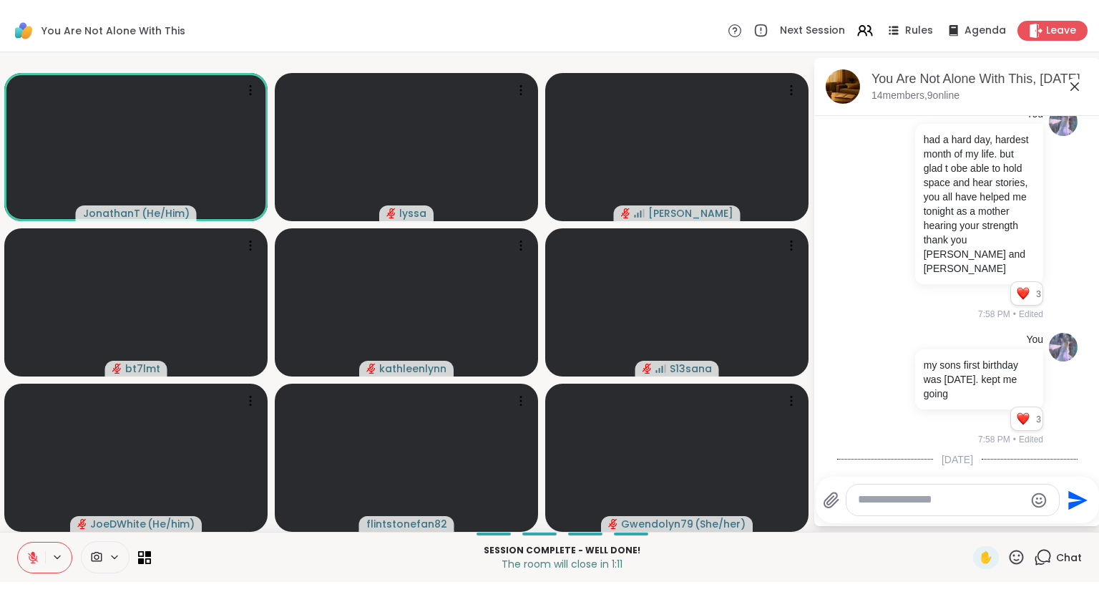
scroll to position [4198, 0]
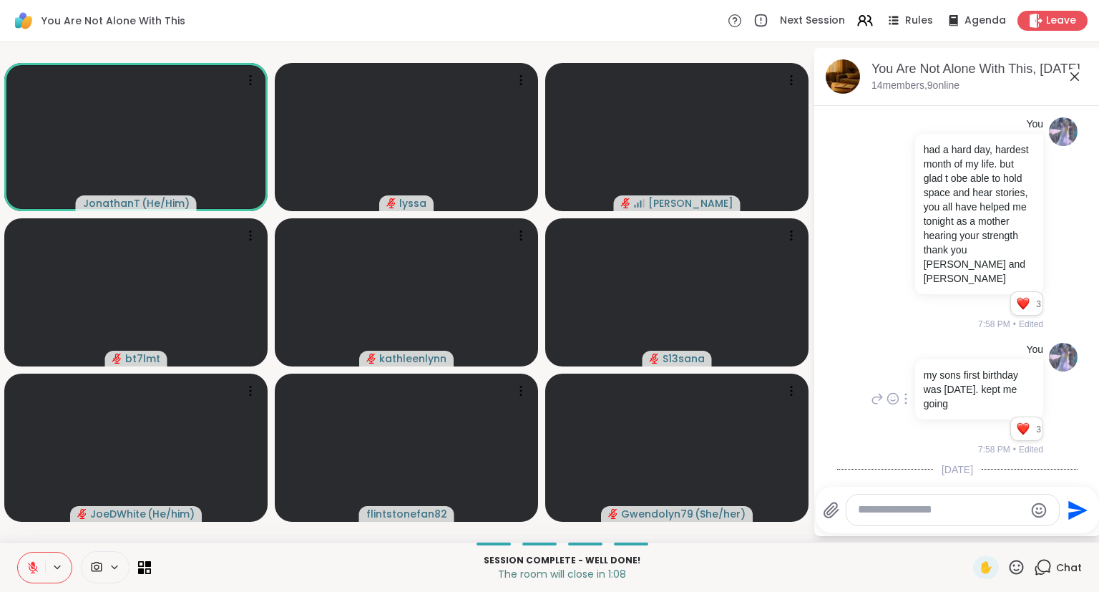
click at [1021, 419] on div "3 3 3" at bounding box center [977, 431] width 131 height 24
click at [1029, 422] on div "Reactions: love" at bounding box center [1023, 428] width 13 height 13
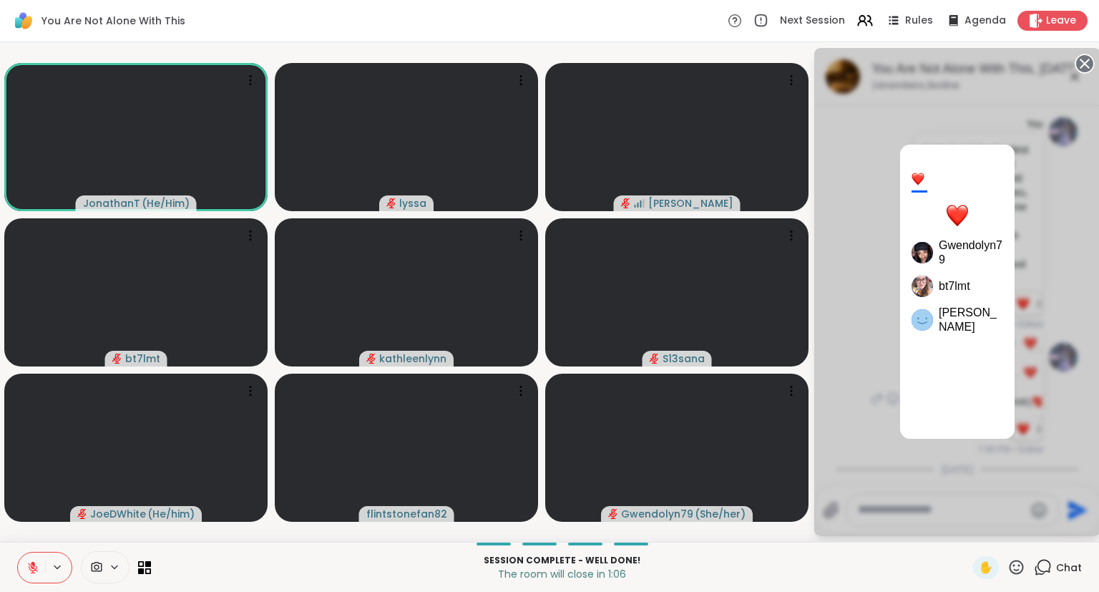
click at [1095, 64] on icon at bounding box center [1085, 64] width 20 height 20
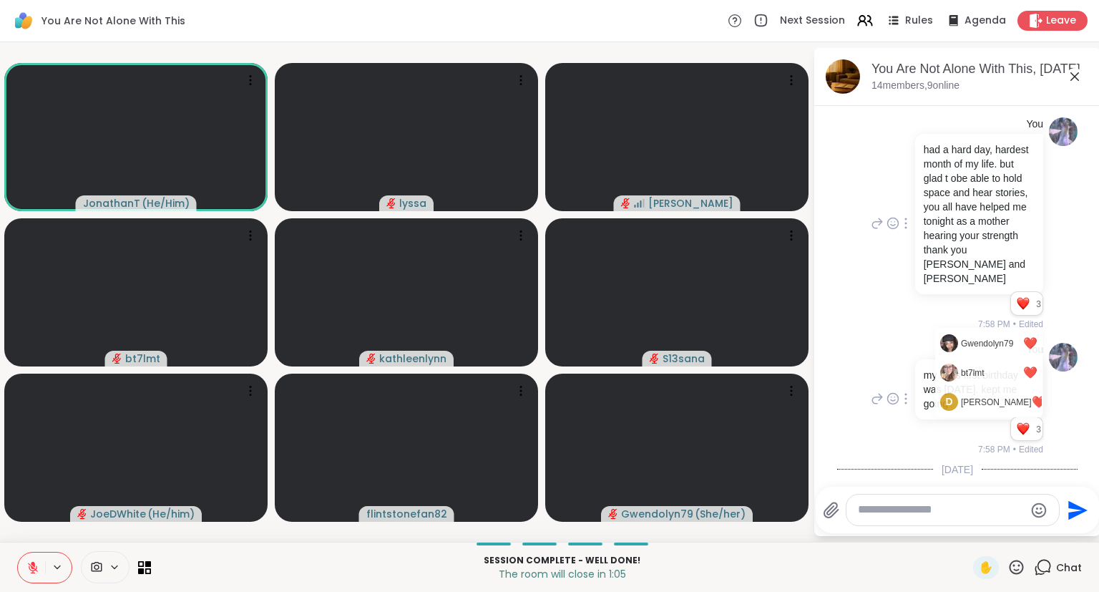
click at [1022, 297] on div "Reactions: love" at bounding box center [1023, 303] width 13 height 13
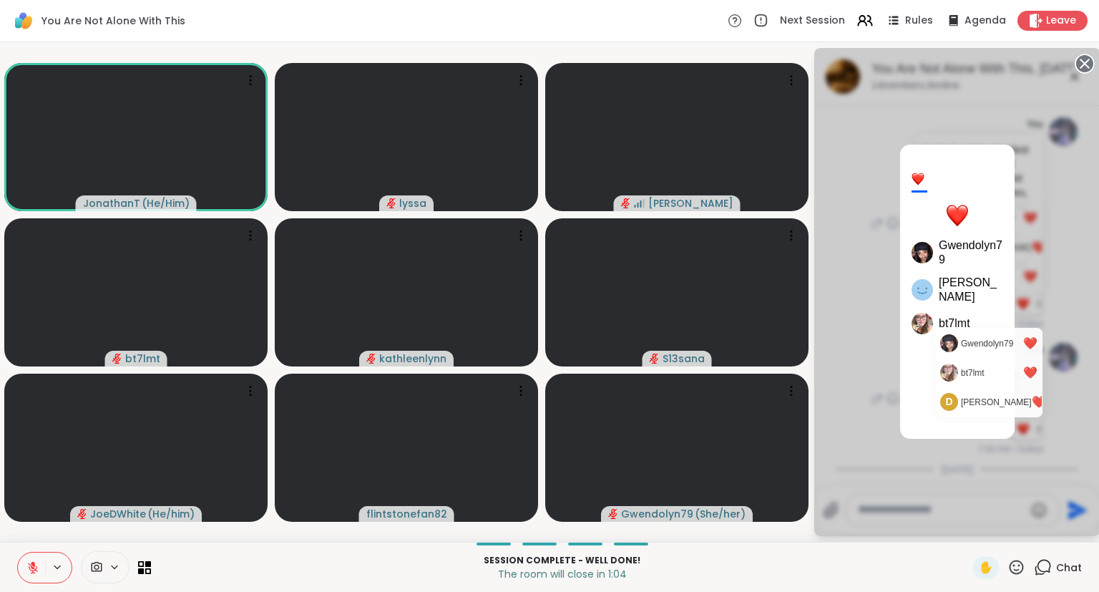
click at [1080, 57] on circle at bounding box center [1084, 63] width 17 height 17
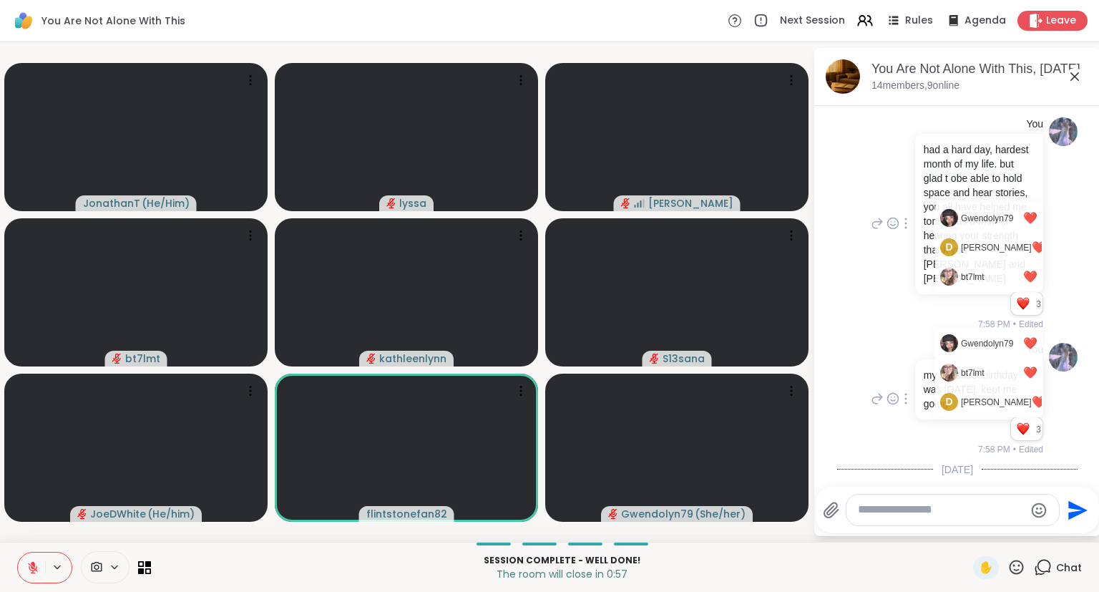
click at [1016, 574] on icon at bounding box center [1017, 567] width 14 height 14
click at [972, 527] on span "❤️" at bounding box center [974, 529] width 14 height 17
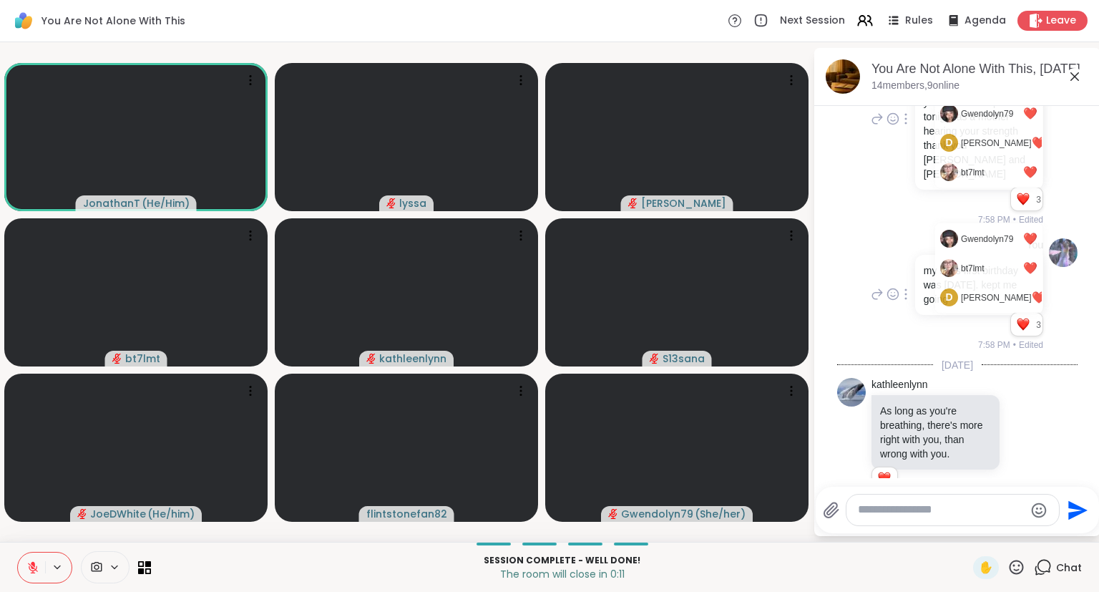
scroll to position [4324, 0]
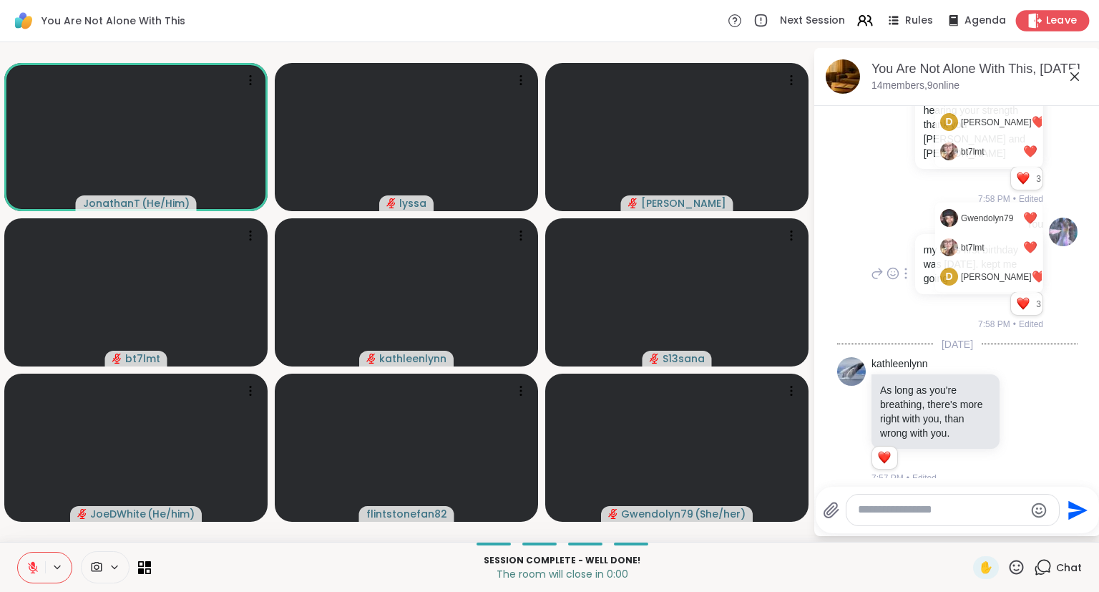
click at [1067, 29] on div "Leave" at bounding box center [1053, 20] width 74 height 21
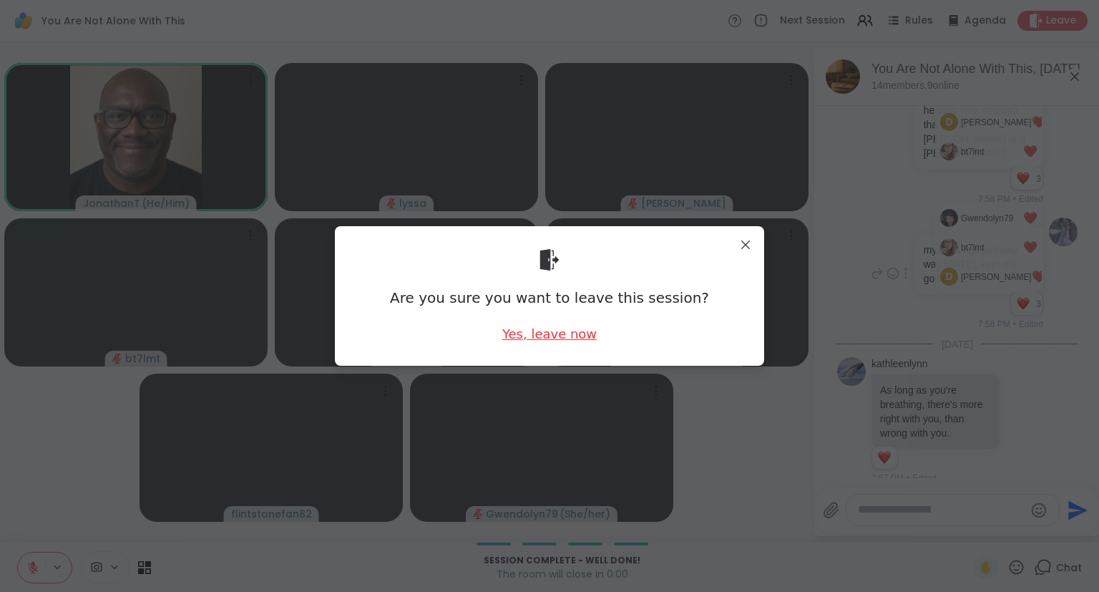
click at [558, 336] on div "Yes, leave now" at bounding box center [549, 334] width 94 height 18
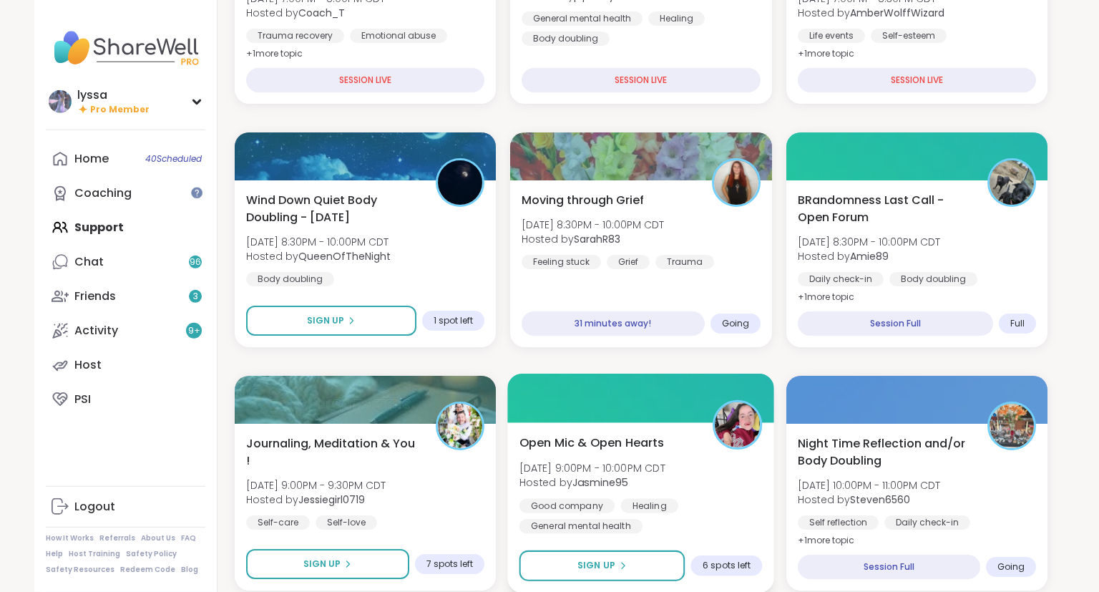
scroll to position [582, 0]
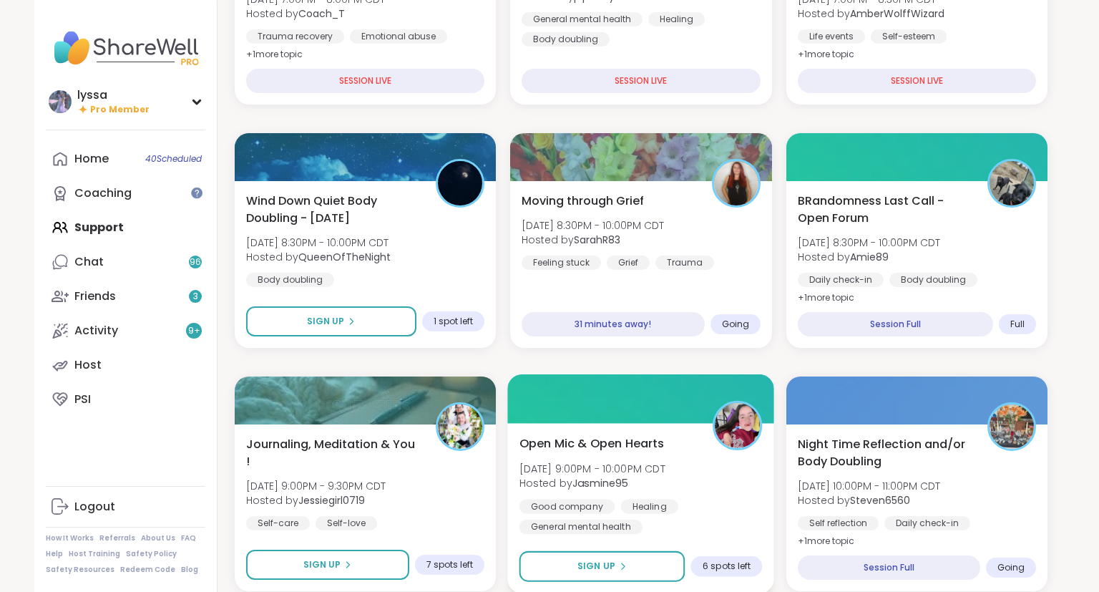
click at [665, 385] on div at bounding box center [641, 398] width 267 height 49
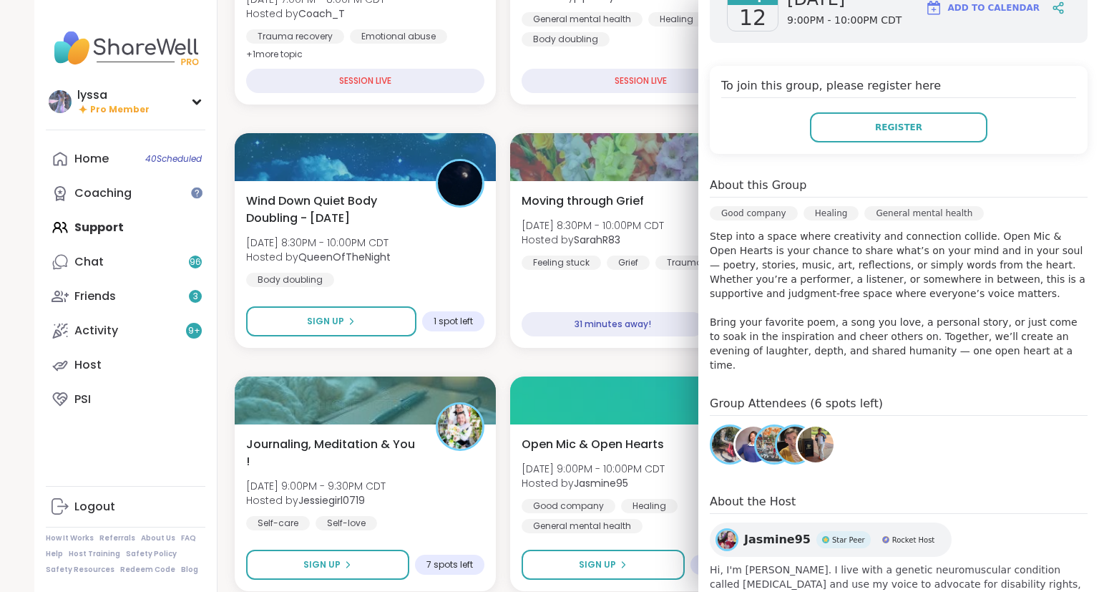
scroll to position [0, 0]
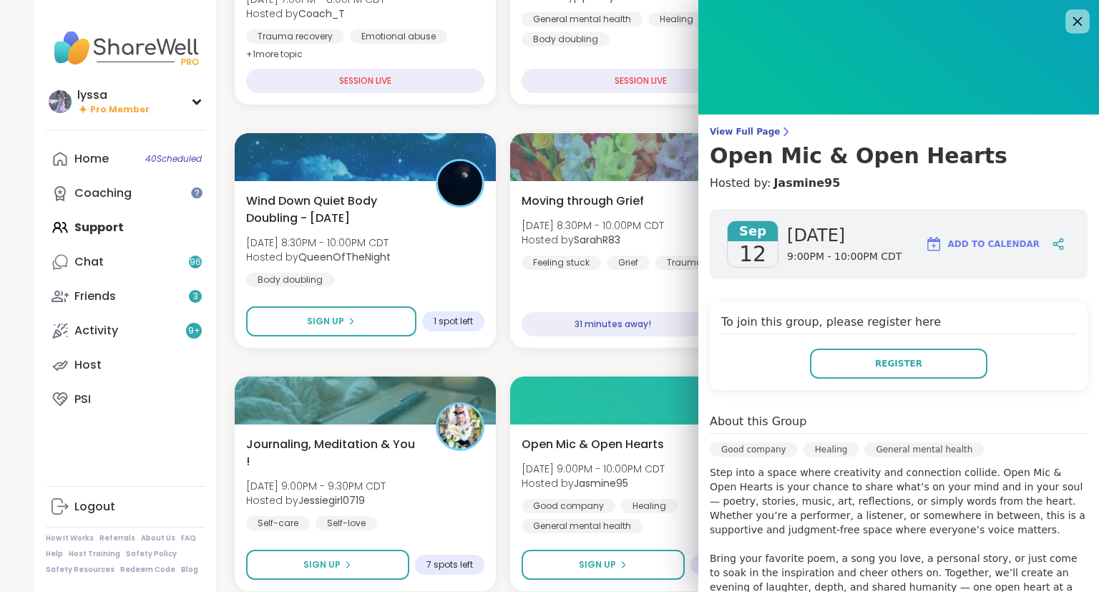
click at [1081, 21] on icon at bounding box center [1077, 21] width 18 height 18
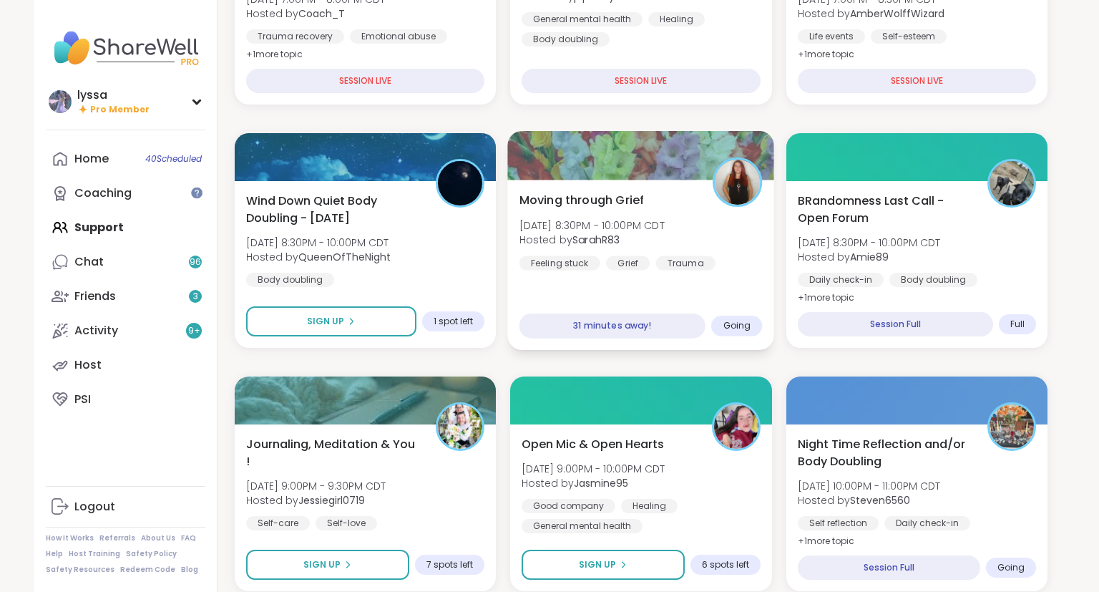
click at [637, 221] on span "Fri, Sep 12 | 8:30PM - 10:00PM CDT" at bounding box center [592, 225] width 145 height 14
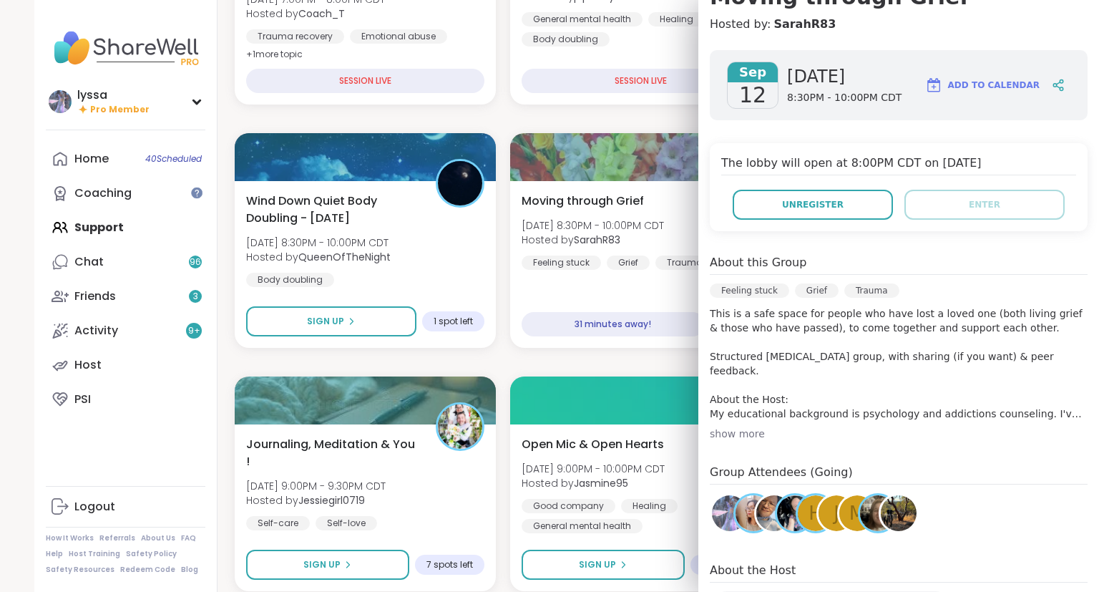
scroll to position [151, 0]
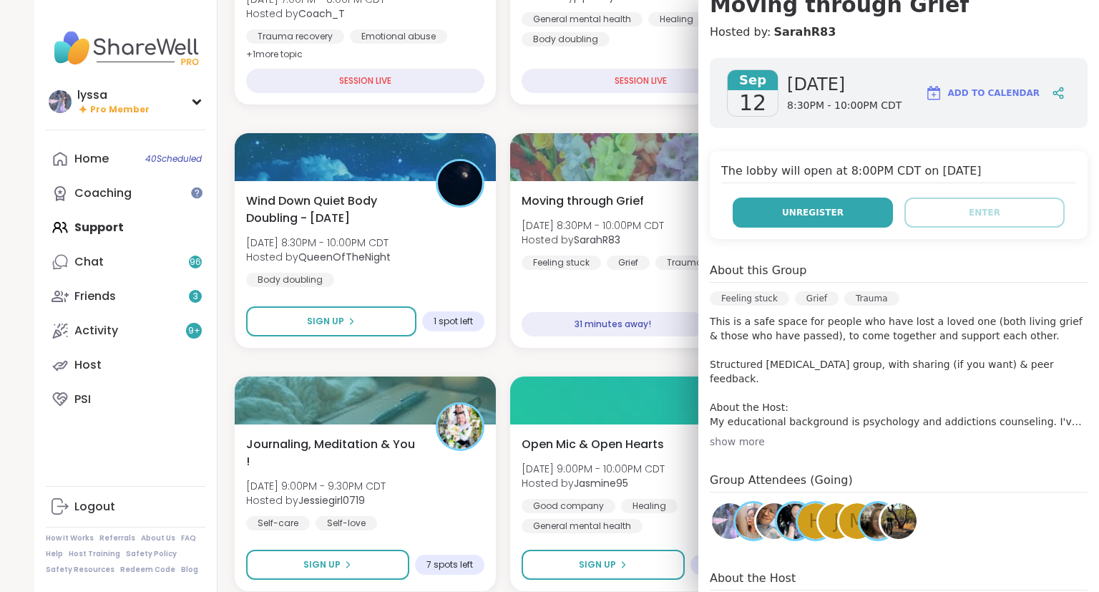
click at [814, 203] on button "Unregister" at bounding box center [813, 212] width 160 height 30
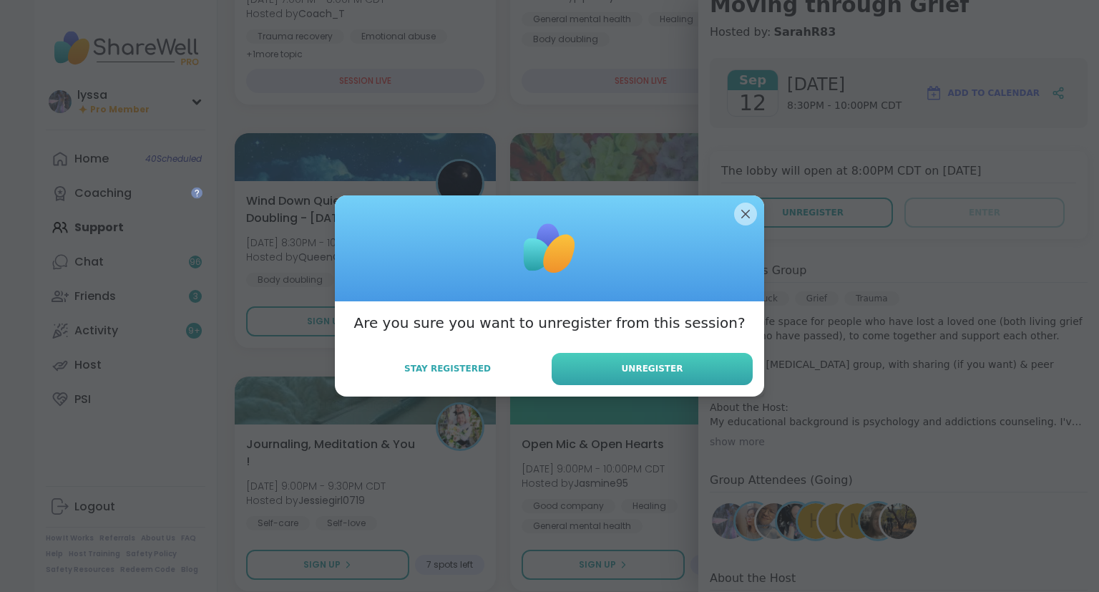
click at [661, 371] on span "Unregister" at bounding box center [653, 368] width 62 height 13
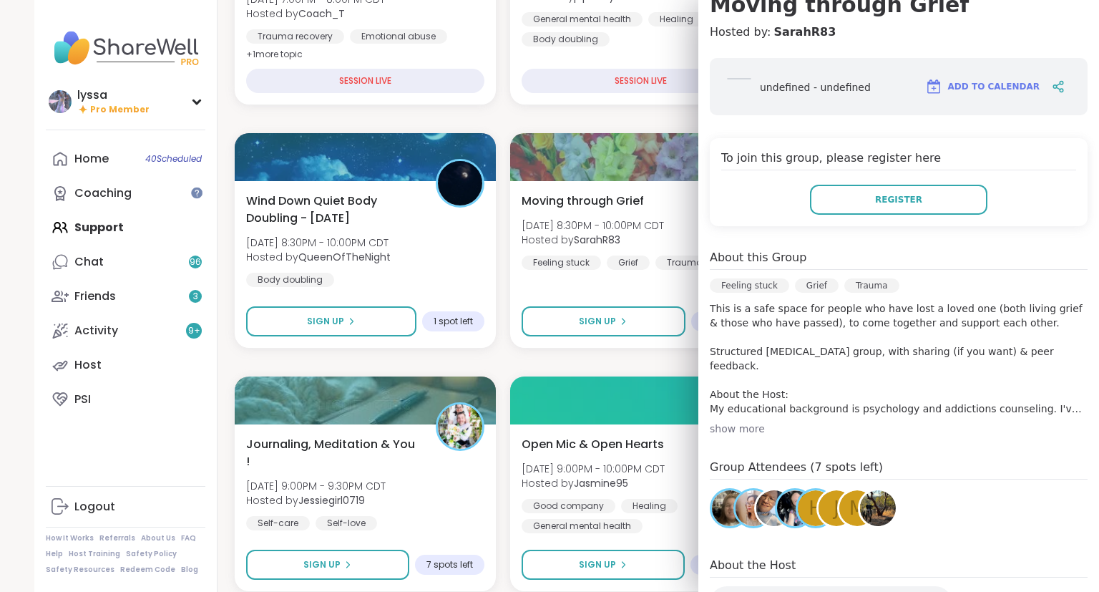
scroll to position [0, 0]
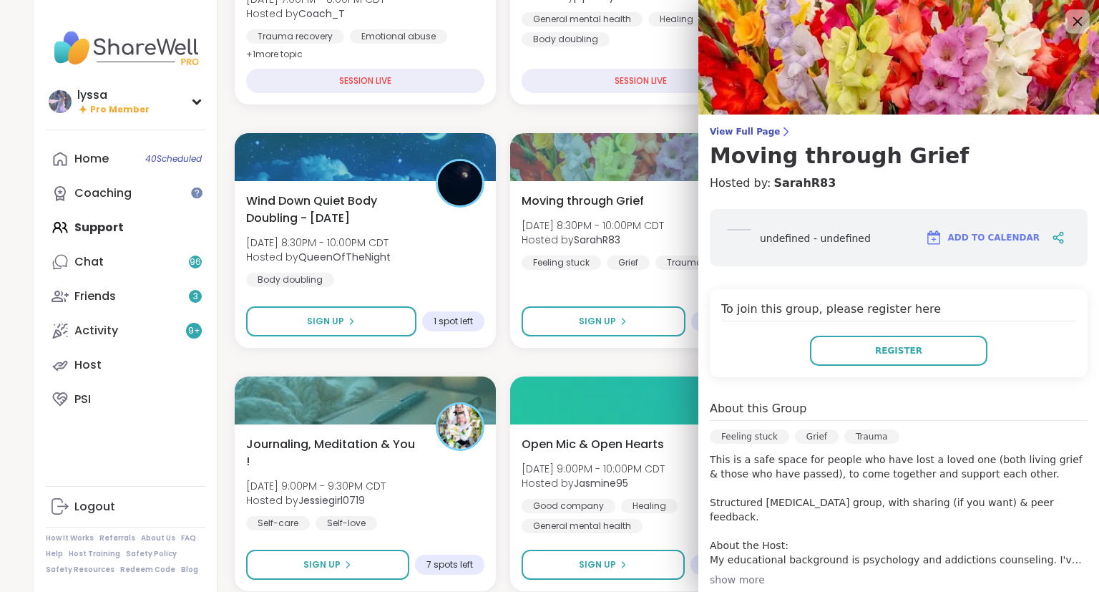
click at [1078, 21] on icon at bounding box center [1077, 21] width 9 height 9
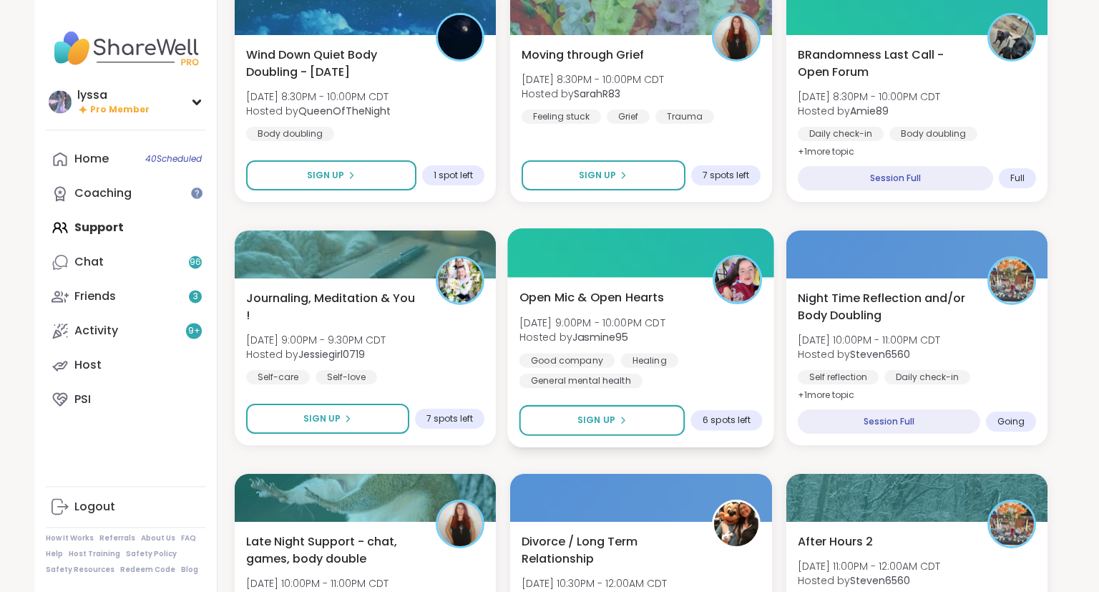
scroll to position [733, 0]
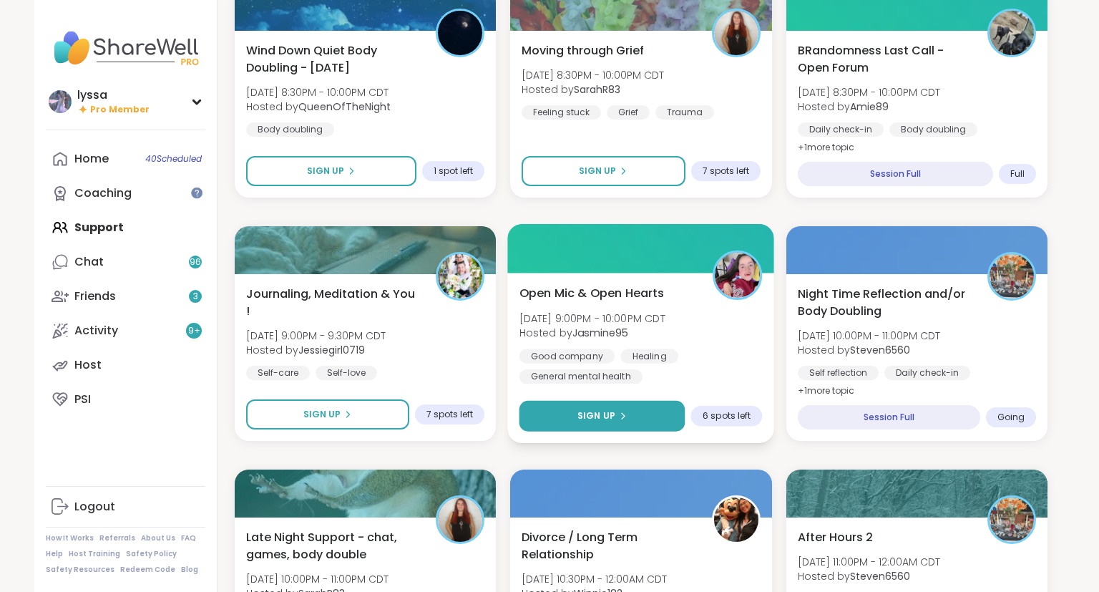
click at [653, 414] on button "Sign Up" at bounding box center [603, 416] width 166 height 31
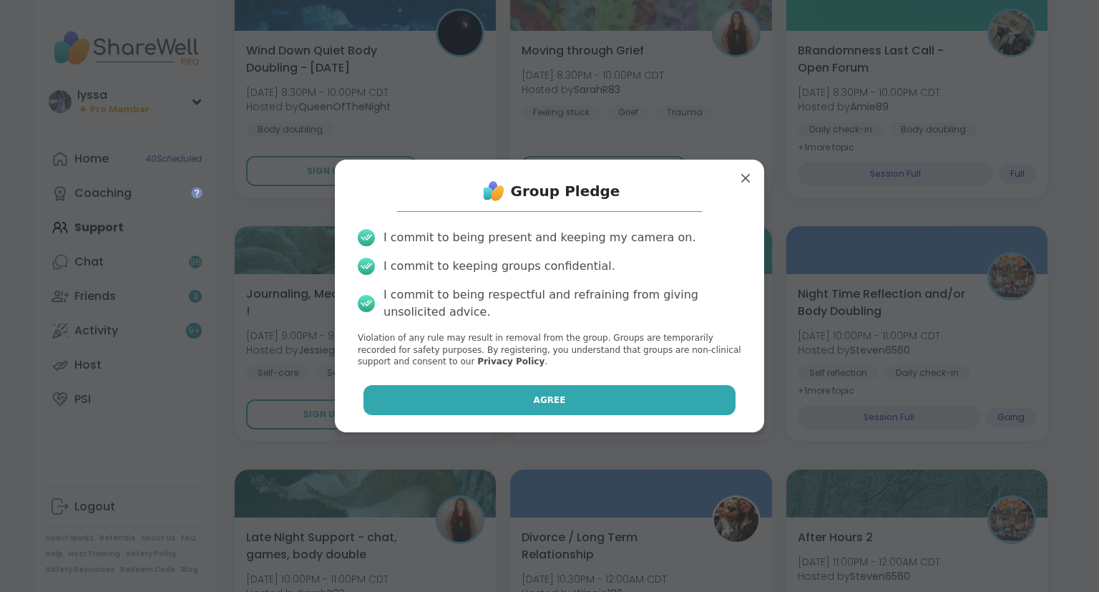
click at [613, 398] on button "Agree" at bounding box center [550, 400] width 373 height 30
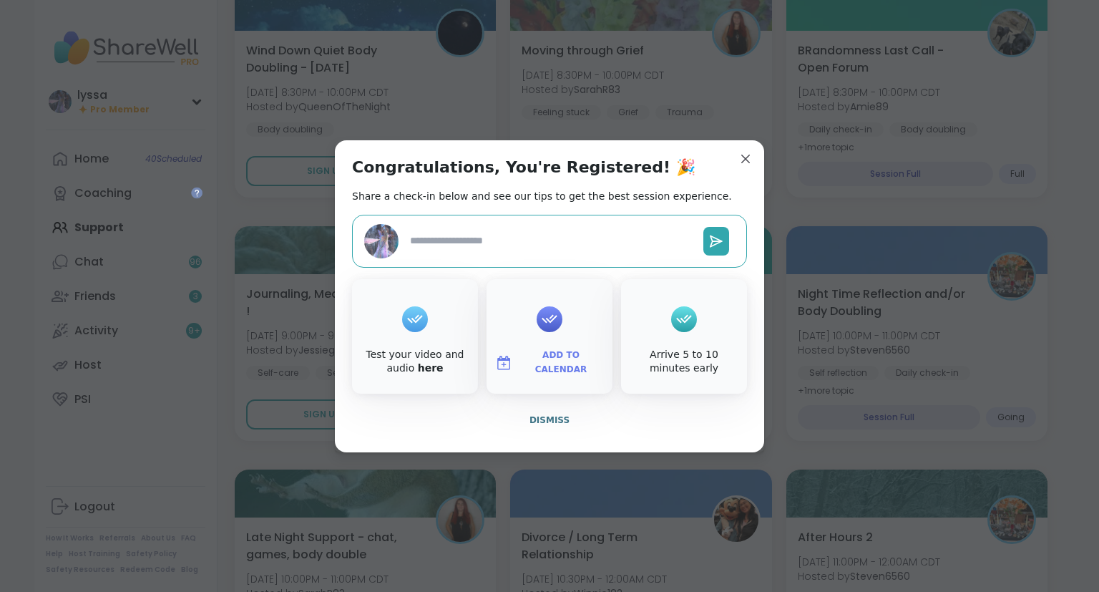
type textarea "*"
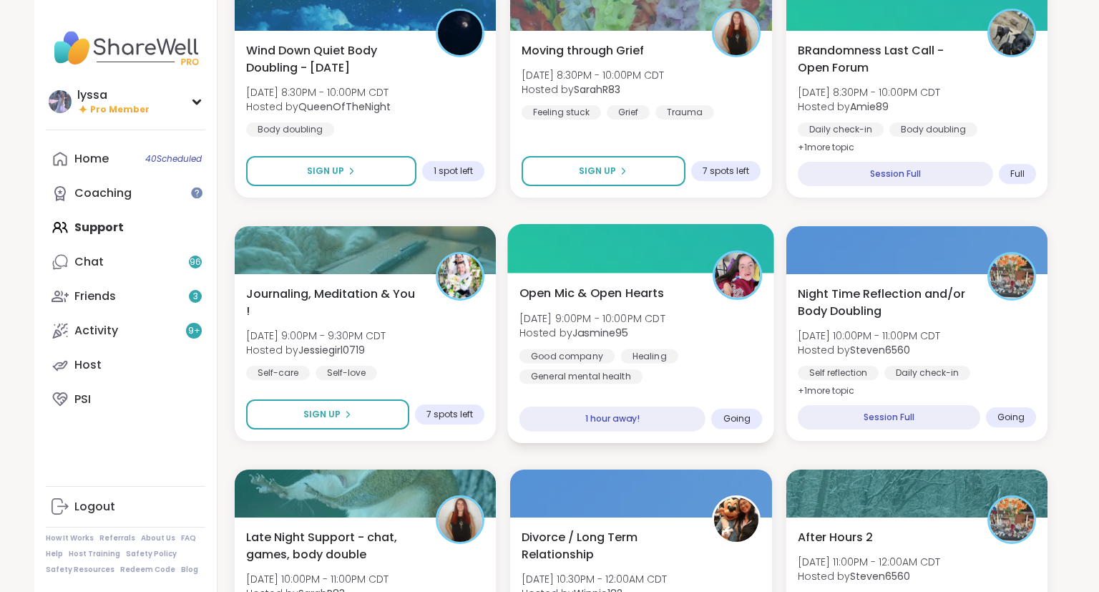
click at [686, 305] on div "Open Mic & Open Hearts Fri, Sep 12 | 9:00PM - 10:00PM CDT Hosted by Jasmine95 G…" at bounding box center [641, 333] width 243 height 99
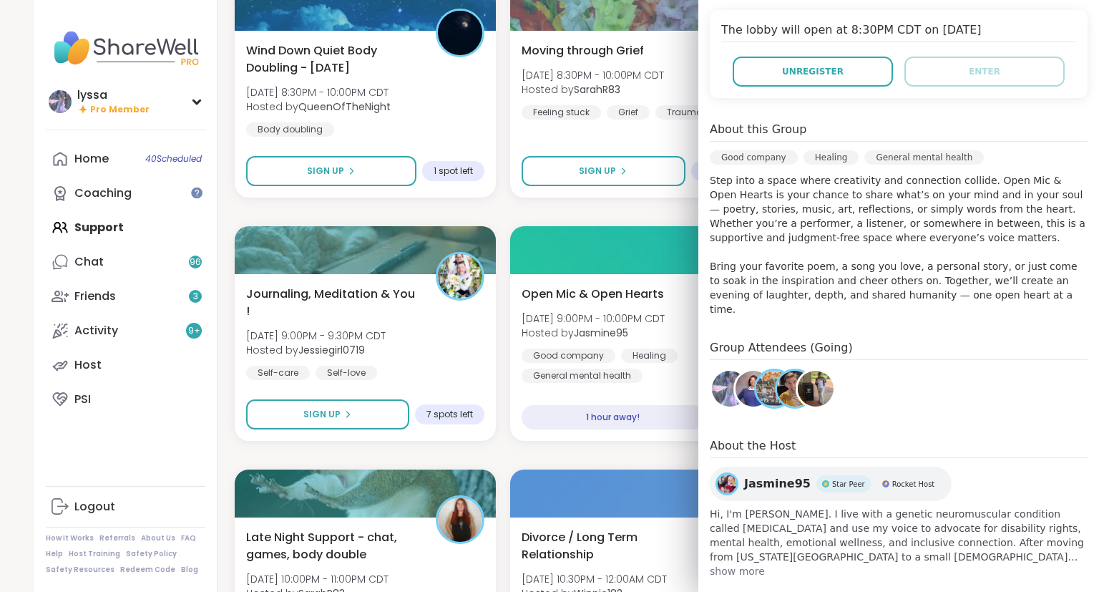
scroll to position [0, 0]
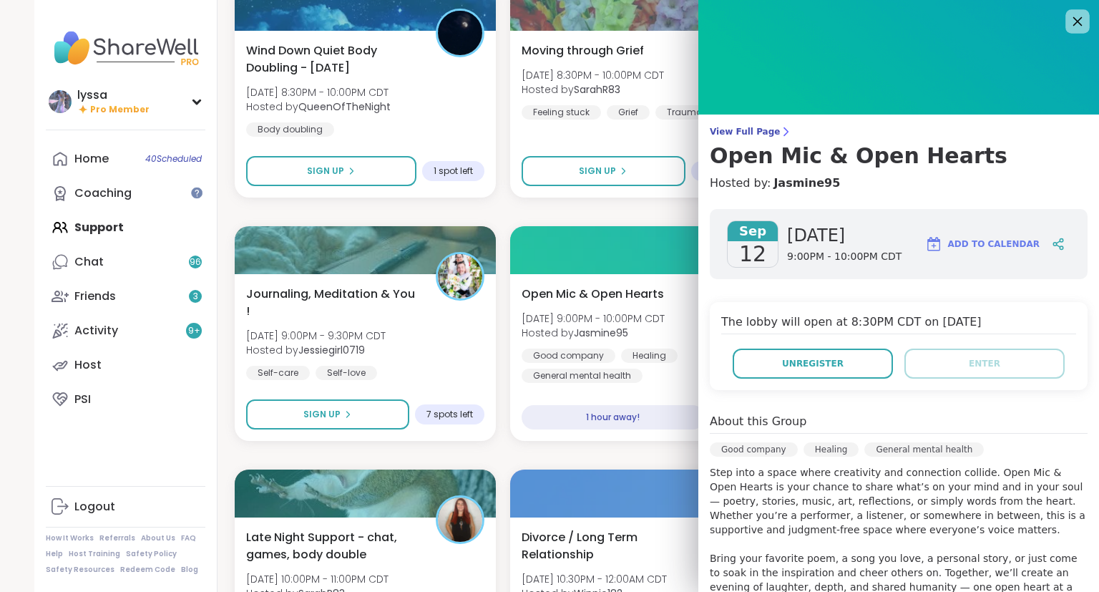
click at [1076, 23] on icon at bounding box center [1077, 21] width 18 height 18
